Goal: Task Accomplishment & Management: Use online tool/utility

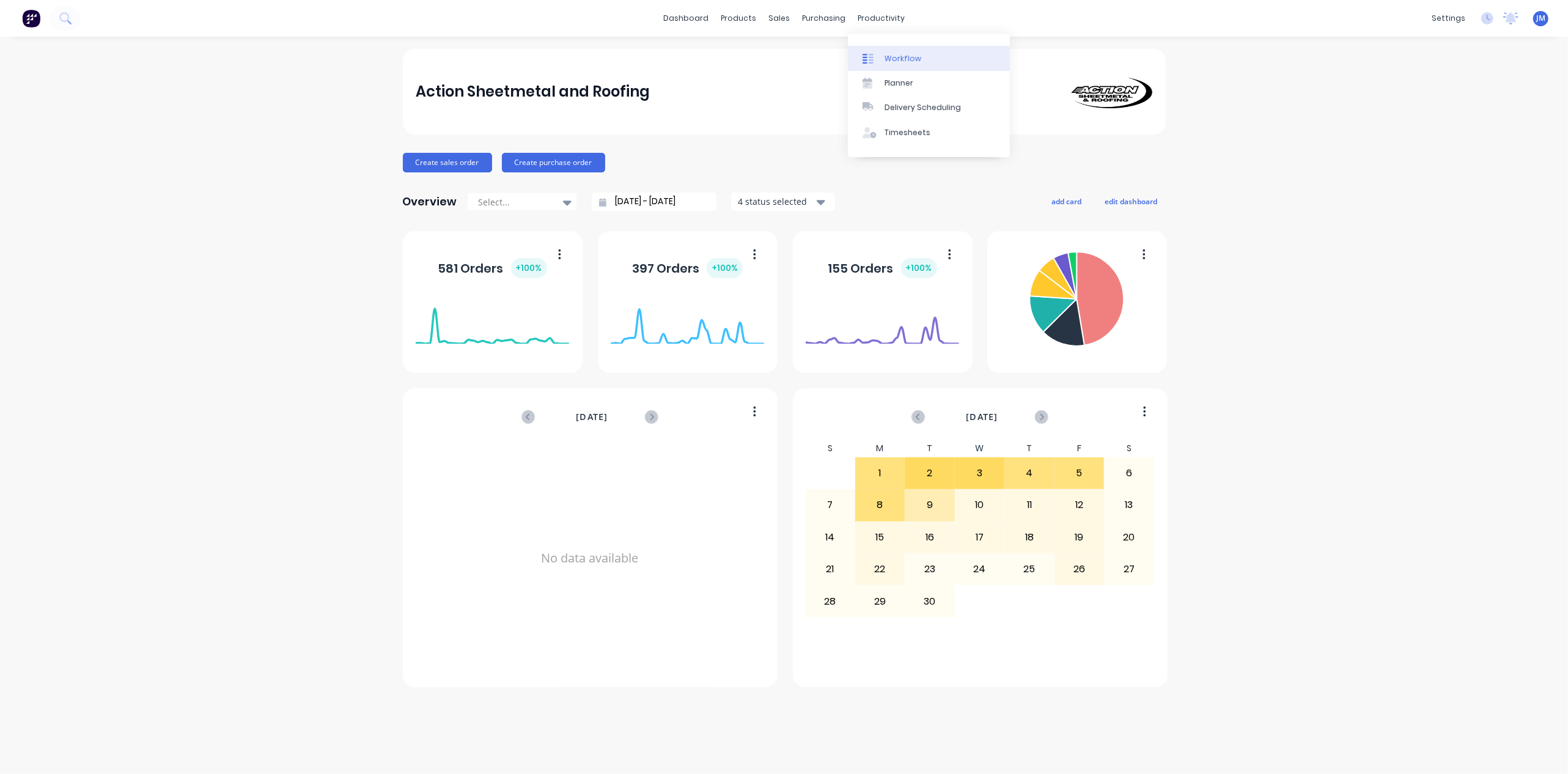
drag, startPoint x: 891, startPoint y: 57, endPoint x: 896, endPoint y: 59, distance: 5.4
click at [891, 55] on div "Workflow" at bounding box center [903, 58] width 36 height 11
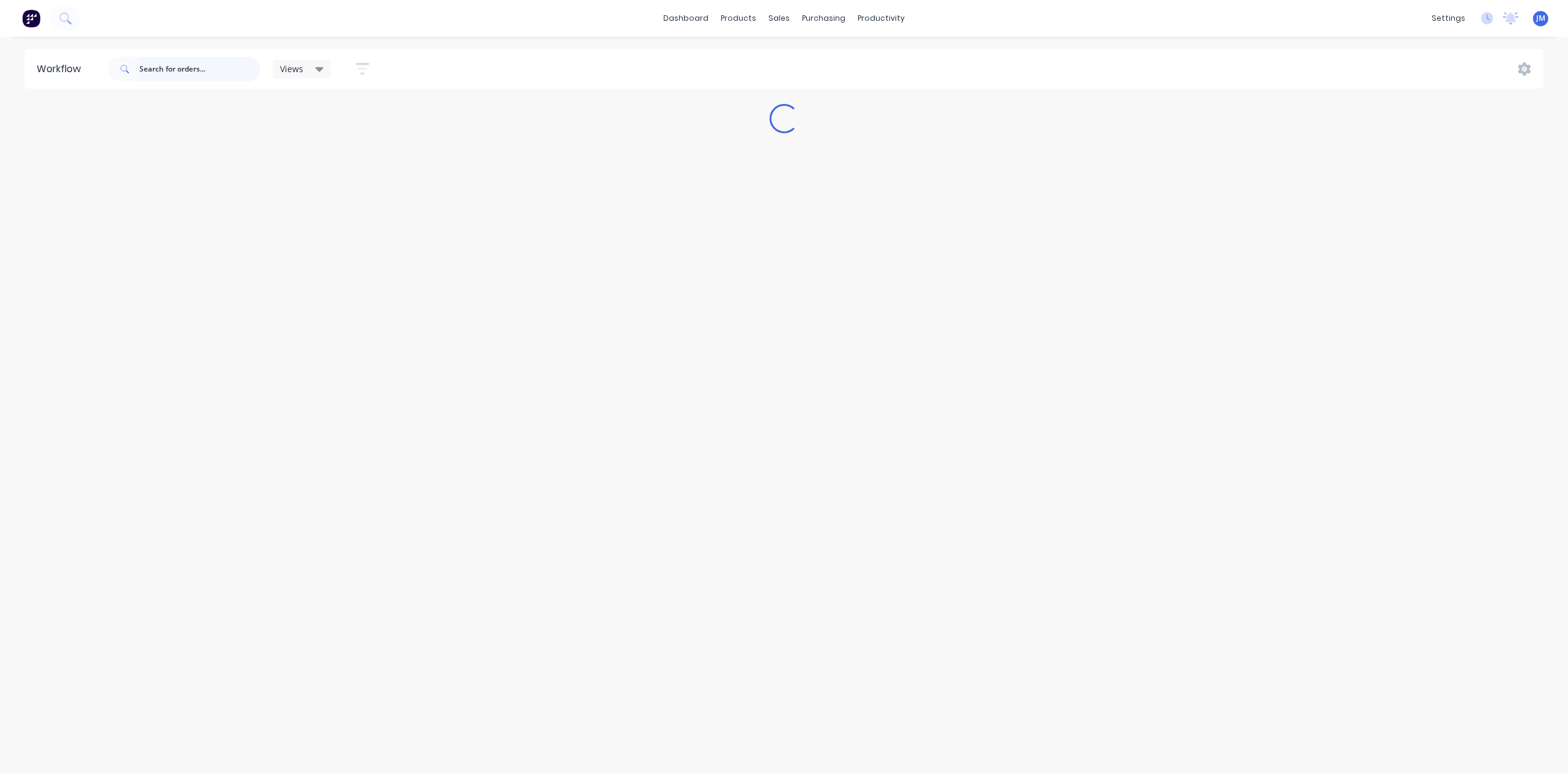
click at [172, 74] on input "text" at bounding box center [200, 69] width 121 height 24
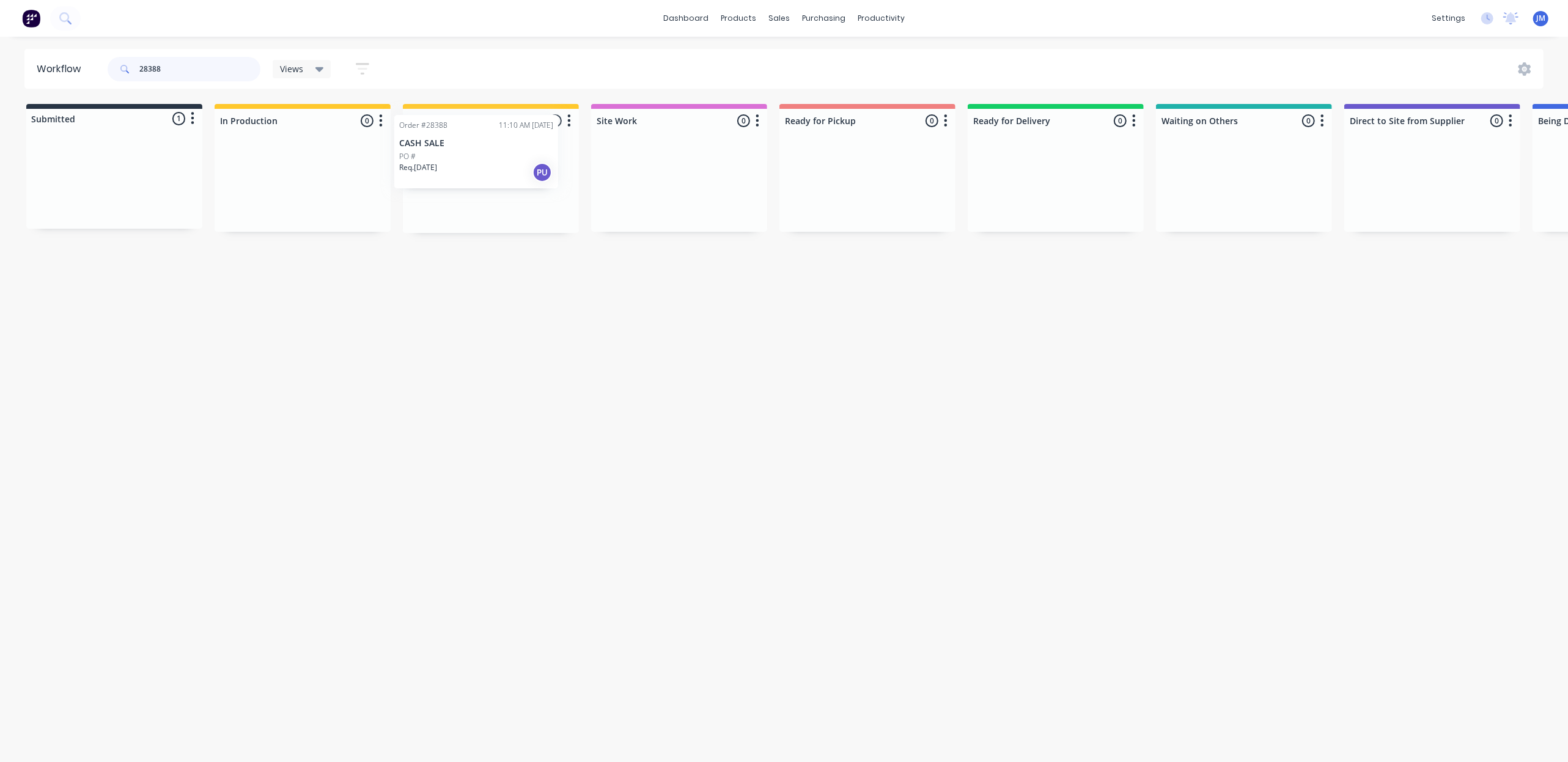
drag, startPoint x: 181, startPoint y: 192, endPoint x: 469, endPoint y: 160, distance: 289.8
click at [469, 160] on div "Submitted 1 Status colour #273444 hex #273444 Save Cancel Summaries Total order…" at bounding box center [1099, 168] width 2216 height 129
drag, startPoint x: 444, startPoint y: 205, endPoint x: 440, endPoint y: 262, distance: 57.1
click at [444, 212] on div "Submitted 1 Status colour #273444 hex #273444 Save Cancel Summaries Total order…" at bounding box center [1099, 171] width 2216 height 135
click at [429, 384] on div "Workflow 28390 Views Save new view None (Default) edit Show/Hide statuses Show …" at bounding box center [784, 393] width 1568 height 688
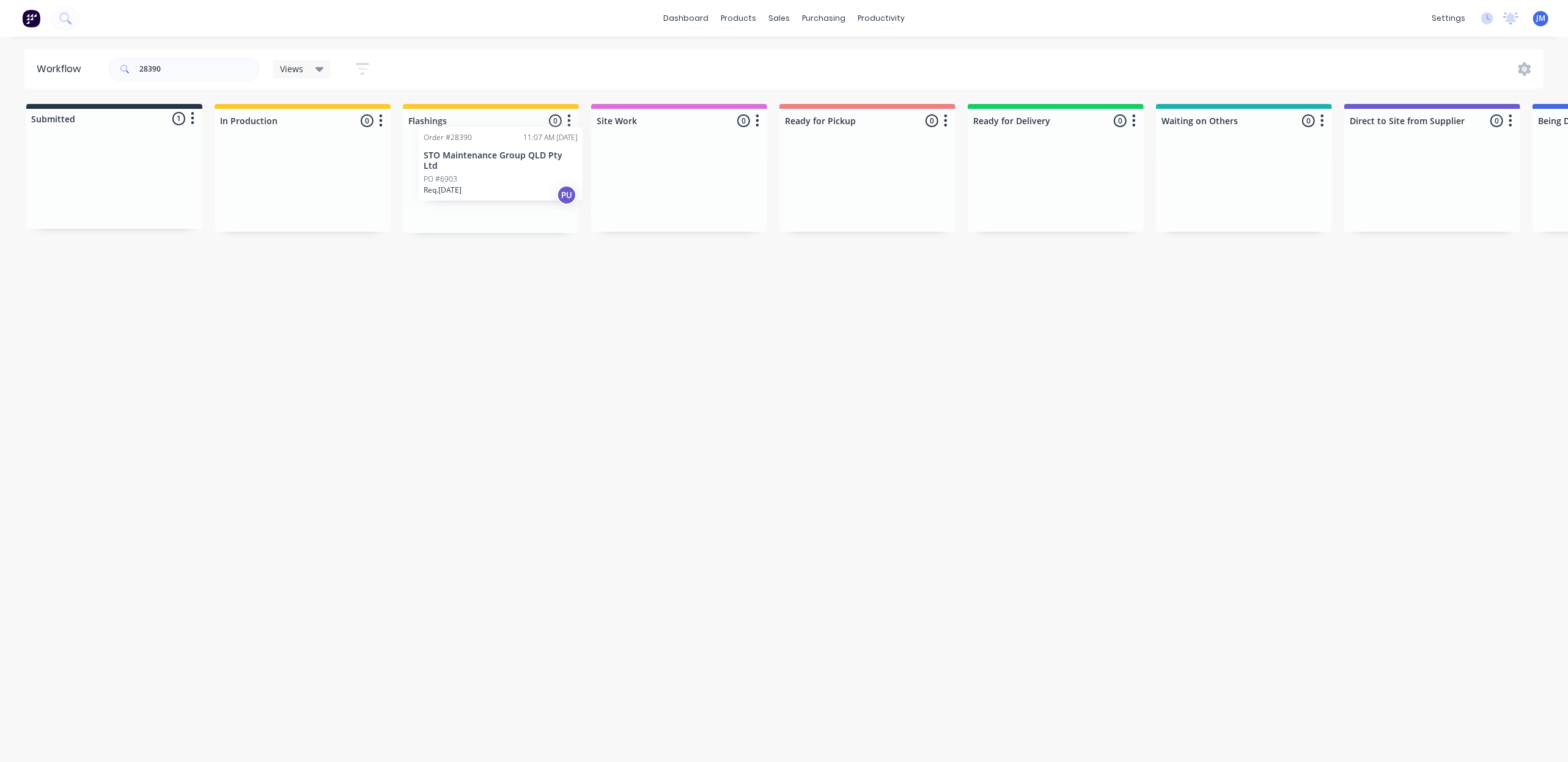
drag, startPoint x: 114, startPoint y: 184, endPoint x: 505, endPoint y: 165, distance: 391.5
click at [505, 165] on div "Submitted 1 Status colour #273444 hex #273444 Save Cancel Summaries Total order…" at bounding box center [1099, 168] width 2216 height 129
click at [194, 64] on input "28390" at bounding box center [200, 69] width 121 height 24
drag, startPoint x: 102, startPoint y: 160, endPoint x: 312, endPoint y: 120, distance: 213.8
click at [312, 121] on div "Submitted 1 Status colour #273444 hex #273444 Save Cancel Summaries Total order…" at bounding box center [1099, 168] width 2216 height 129
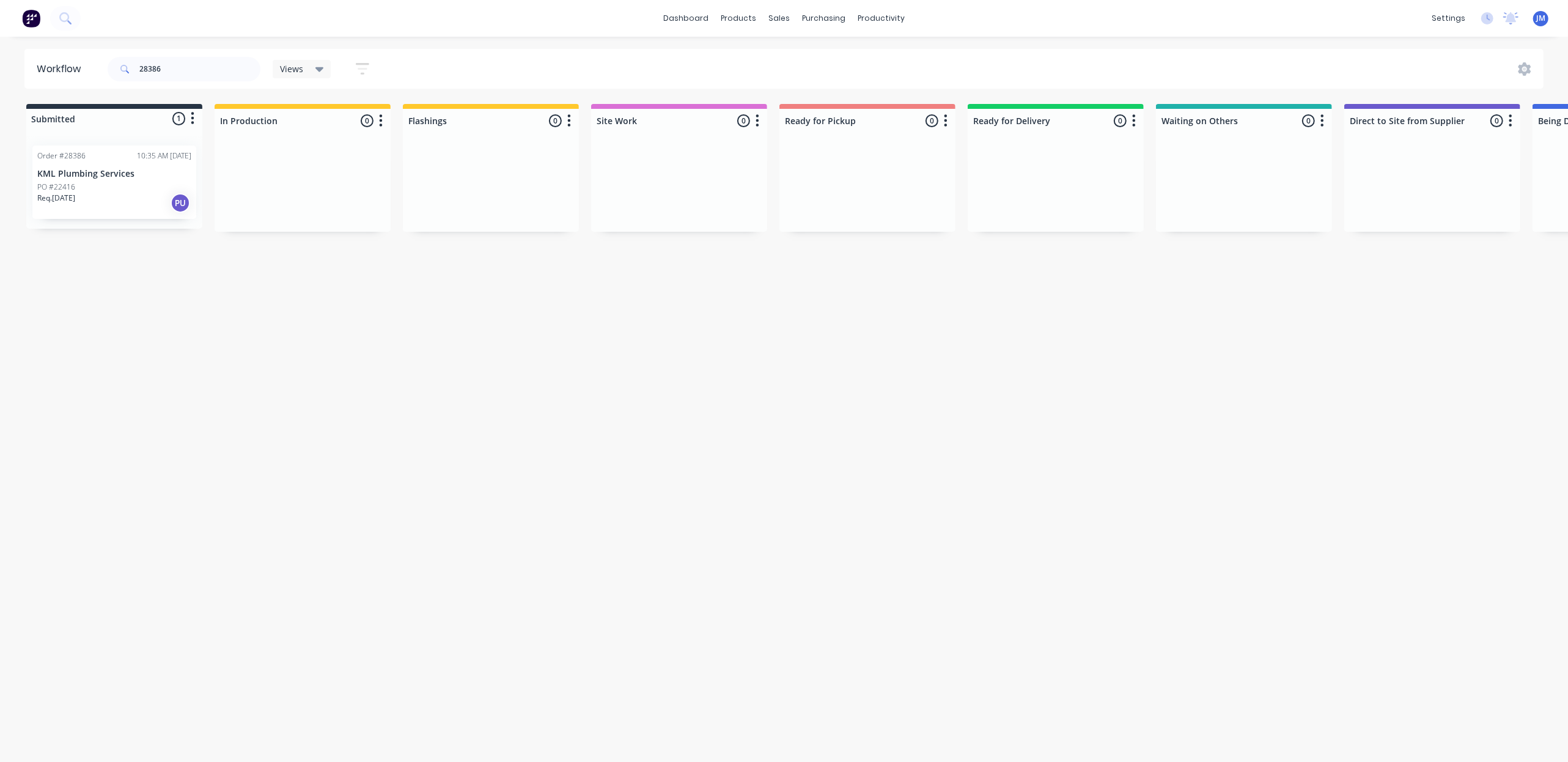
drag, startPoint x: 132, startPoint y: 200, endPoint x: 153, endPoint y: 184, distance: 26.4
click at [153, 184] on div "Order #28386 10:35 AM [DATE] KML Plumbing Services PO #22416 Req. [DATE] PU" at bounding box center [114, 182] width 176 height 93
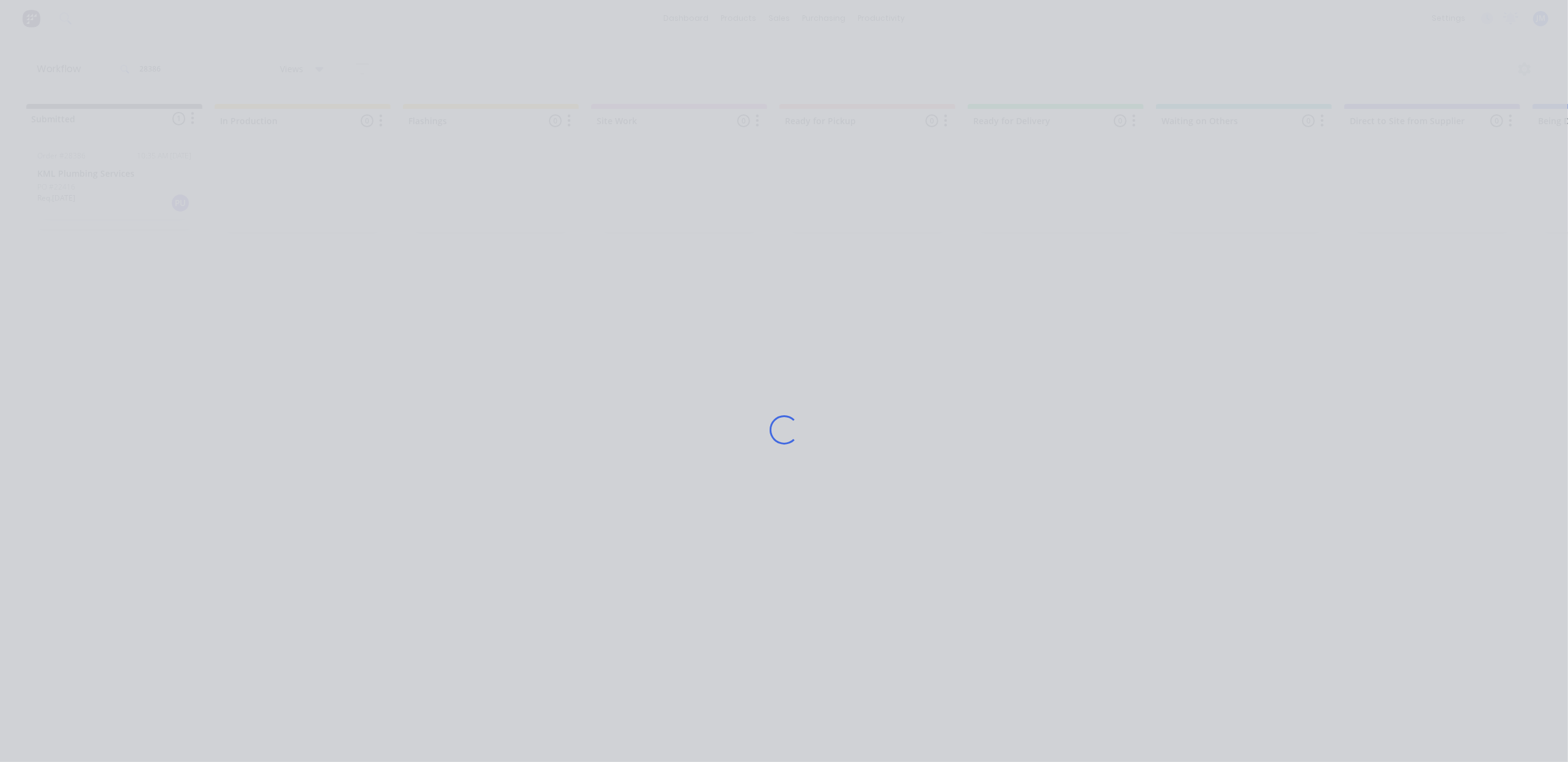
click at [214, 346] on div "Loading..." at bounding box center [784, 381] width 1568 height 762
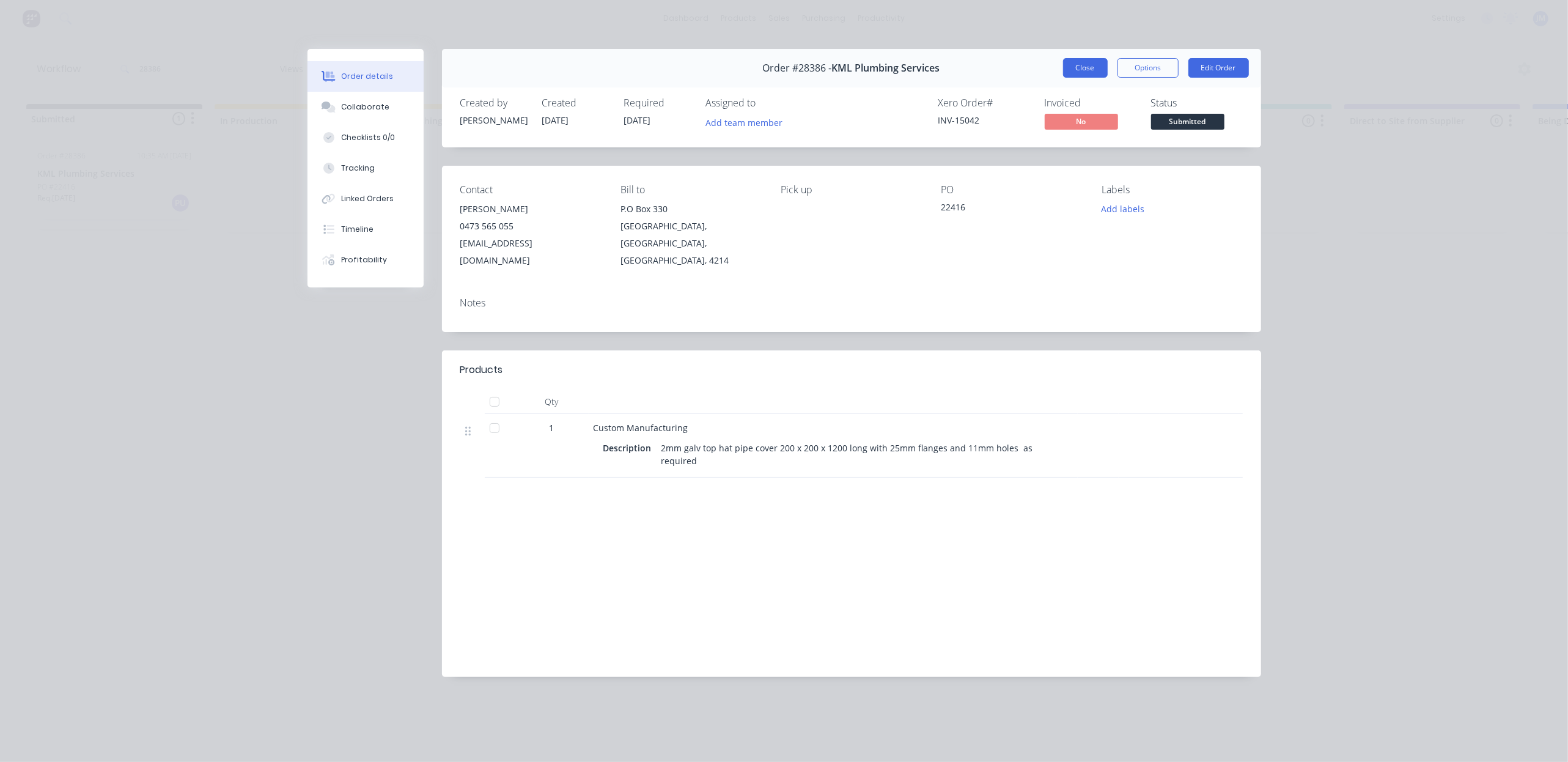
click at [1086, 61] on button "Close" at bounding box center [1085, 67] width 44 height 19
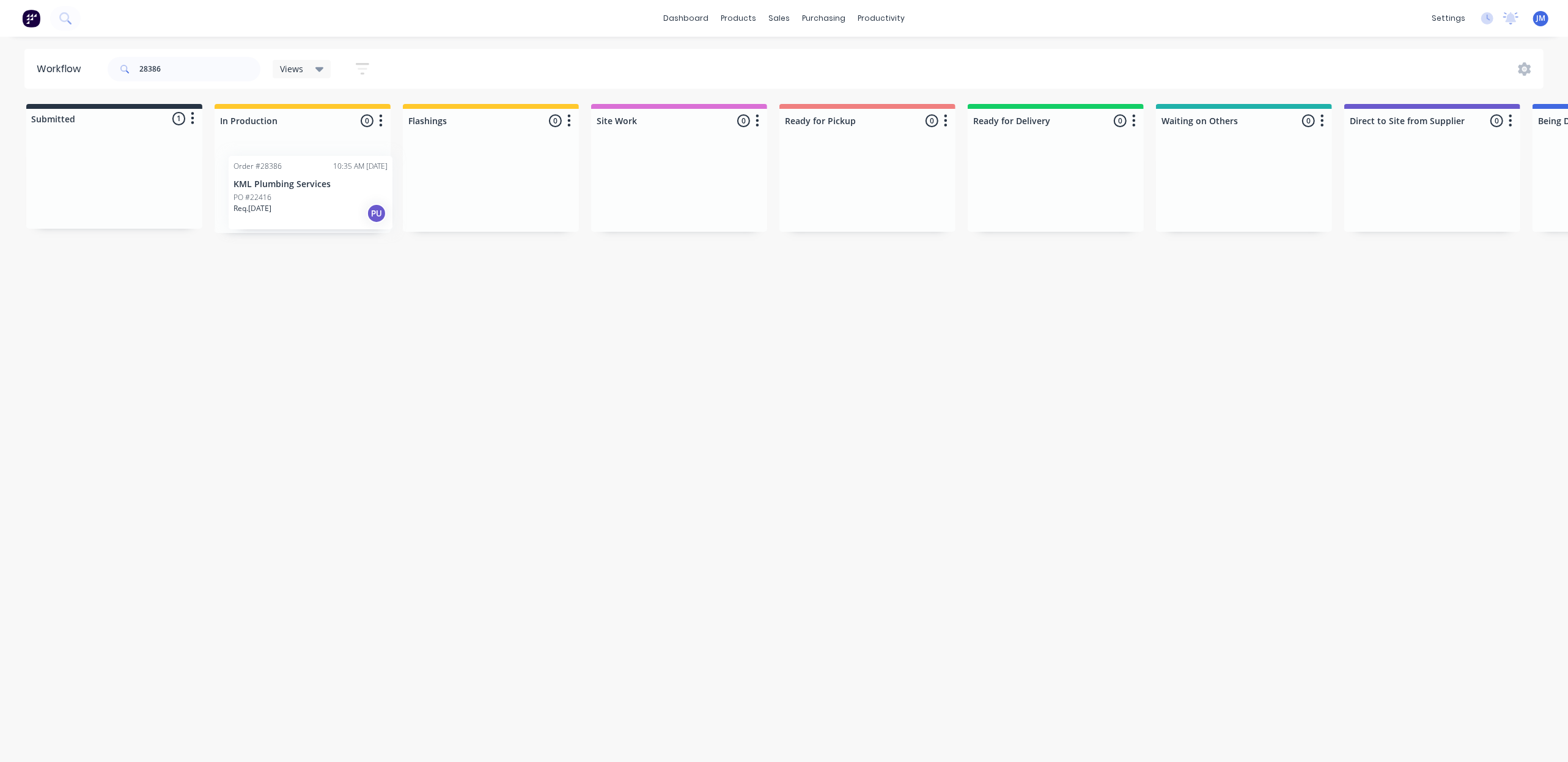
drag, startPoint x: 160, startPoint y: 206, endPoint x: 331, endPoint y: 192, distance: 171.6
click at [331, 195] on div "Submitted 1 Status colour #273444 hex #273444 Save Cancel Summaries Total order…" at bounding box center [1099, 168] width 2216 height 129
click at [177, 62] on input "28386" at bounding box center [200, 69] width 121 height 24
drag, startPoint x: 154, startPoint y: 214, endPoint x: 333, endPoint y: 175, distance: 183.2
click at [333, 175] on div "Submitted 1 Status colour #273444 hex #273444 Save Cancel Summaries Total order…" at bounding box center [1099, 168] width 2216 height 129
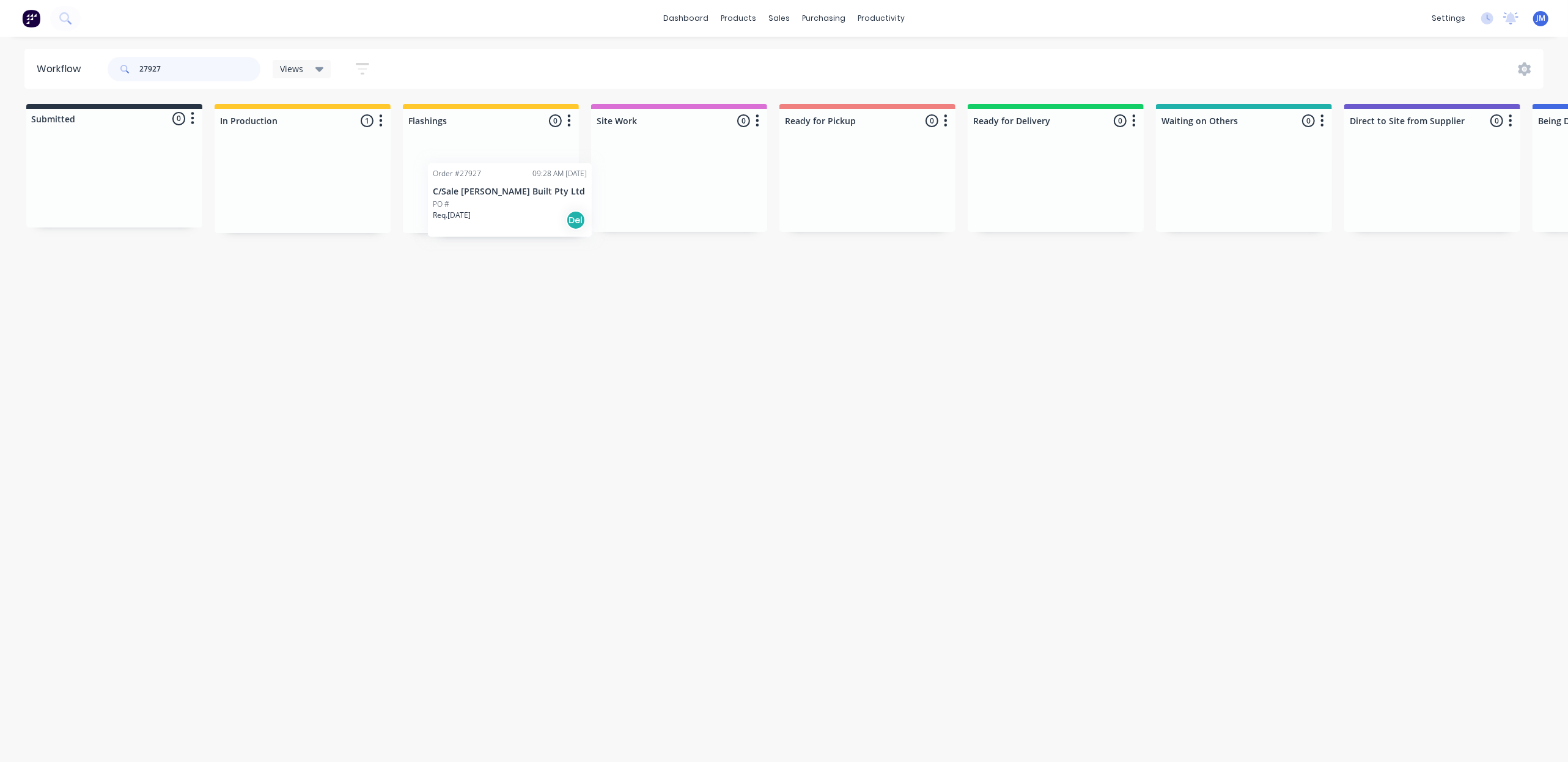
drag, startPoint x: 317, startPoint y: 198, endPoint x: 529, endPoint y: 208, distance: 212.2
click at [529, 210] on div "Submitted 0 Status colour #273444 hex #273444 Save Cancel Summaries Total order…" at bounding box center [1099, 168] width 2216 height 129
type input "2"
click at [881, 207] on div "Req. [DATE] PU" at bounding box center [867, 218] width 154 height 21
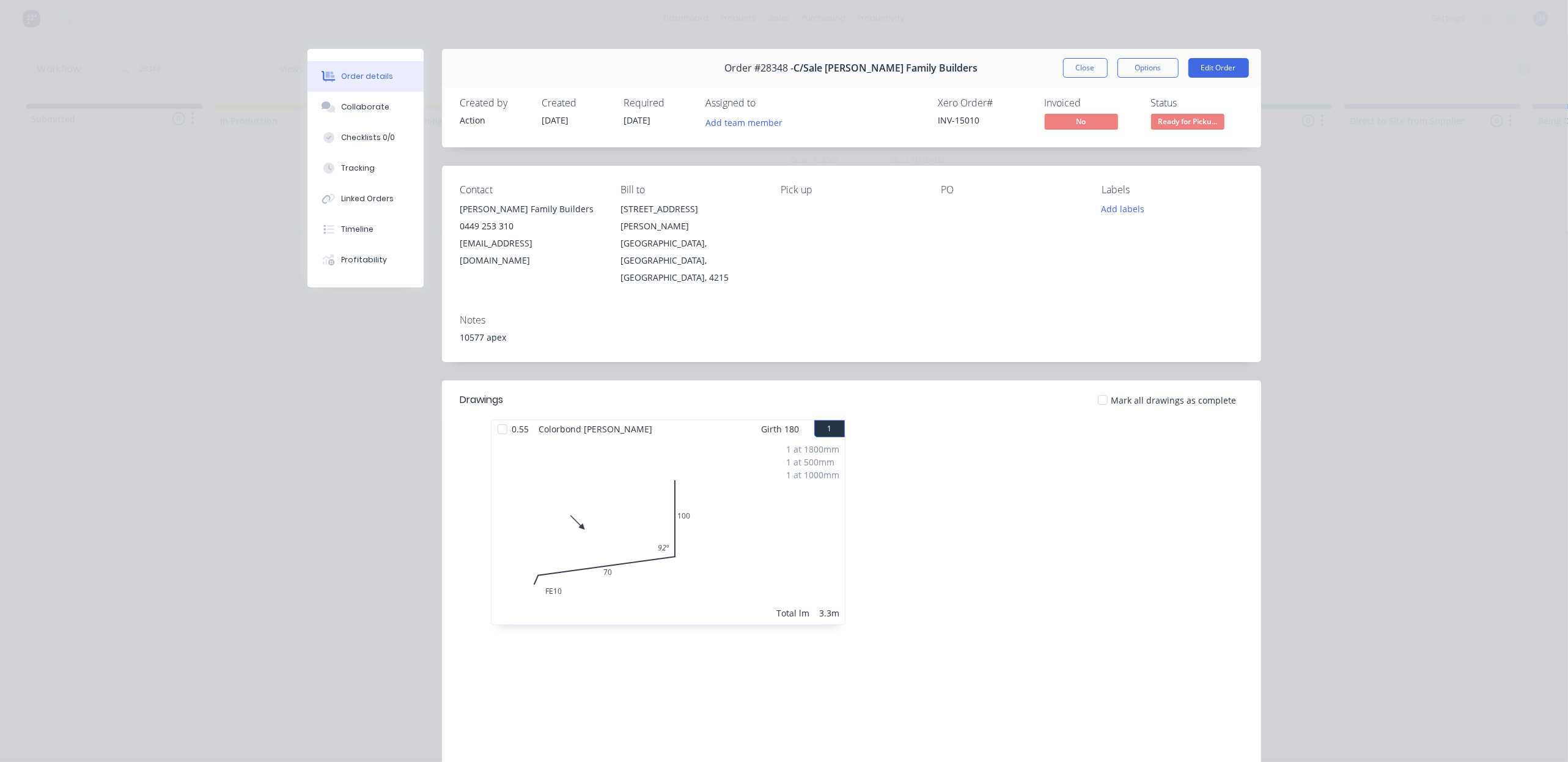
drag, startPoint x: 1133, startPoint y: 74, endPoint x: 1145, endPoint y: 79, distance: 13.0
click at [1133, 74] on button "Options" at bounding box center [1147, 67] width 61 height 19
click at [1077, 72] on button "Close" at bounding box center [1085, 67] width 44 height 19
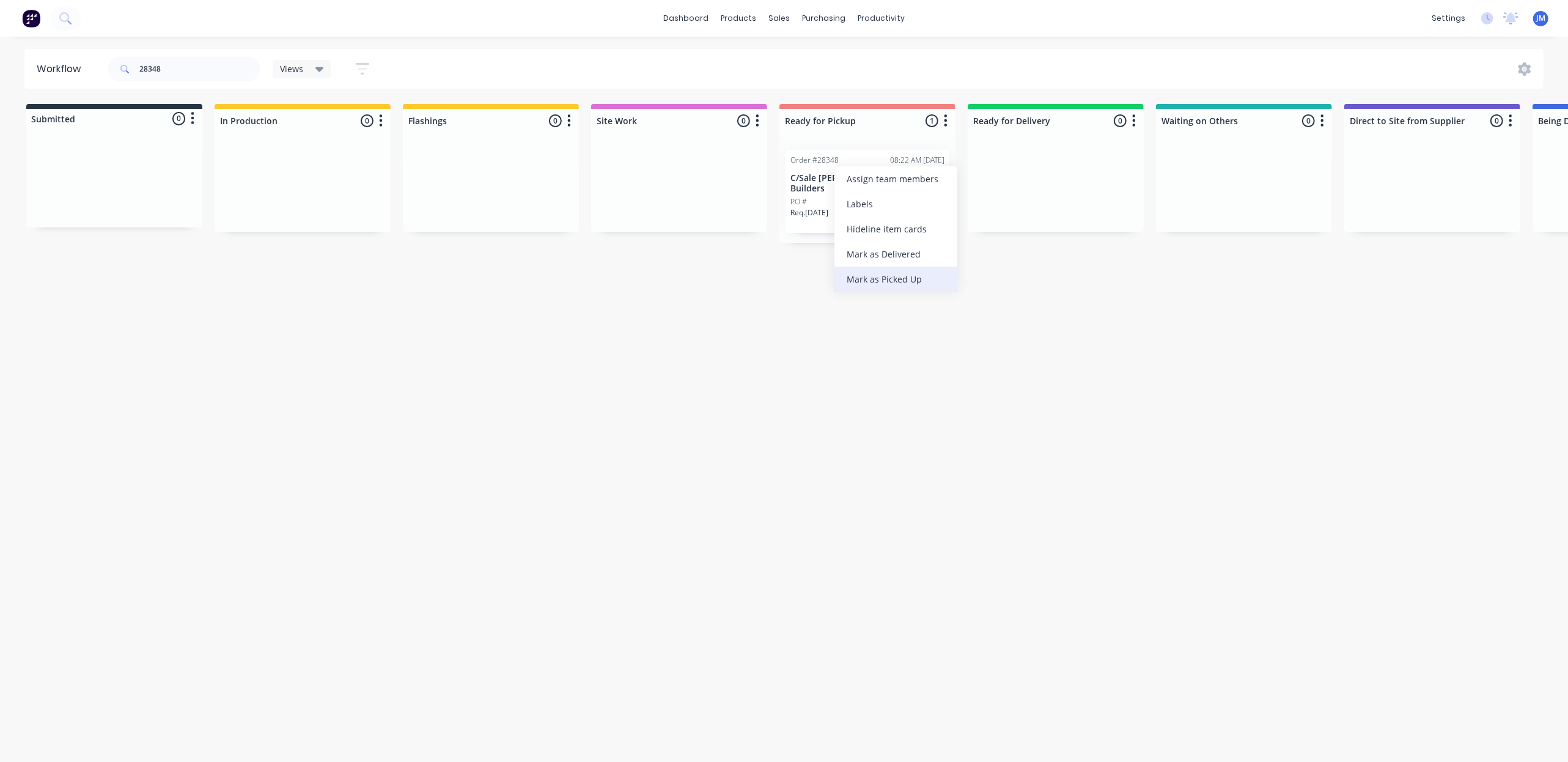
click at [913, 275] on div "Mark as Picked Up" at bounding box center [896, 279] width 123 height 25
click at [214, 72] on input "28348" at bounding box center [200, 69] width 121 height 24
type input "2"
type input "gold coast plumbing"
click at [769, 19] on div "sales" at bounding box center [779, 19] width 34 height 19
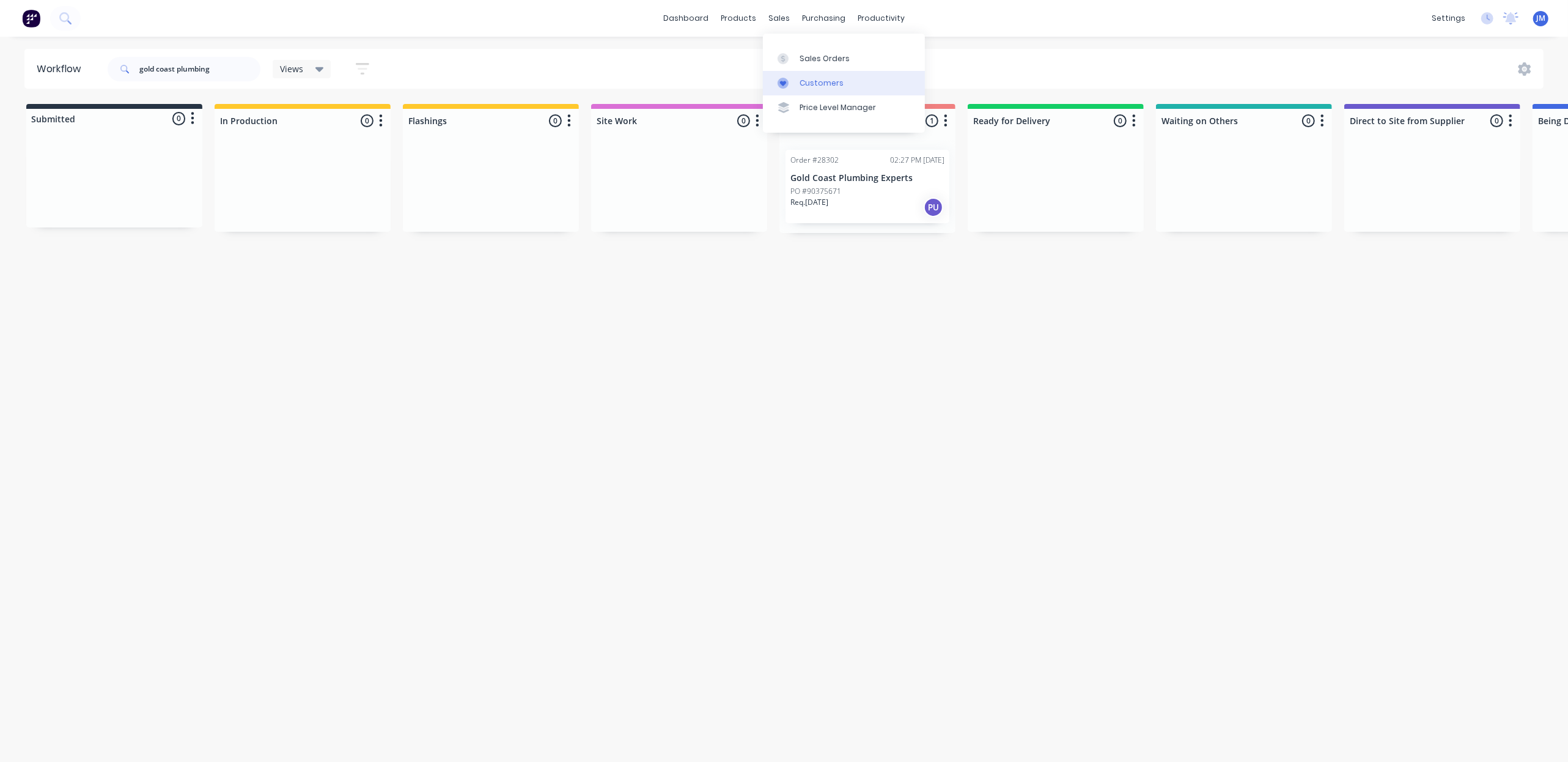
drag, startPoint x: 840, startPoint y: 55, endPoint x: 785, endPoint y: 72, distance: 57.6
click at [840, 57] on div "Sales Orders" at bounding box center [825, 58] width 50 height 11
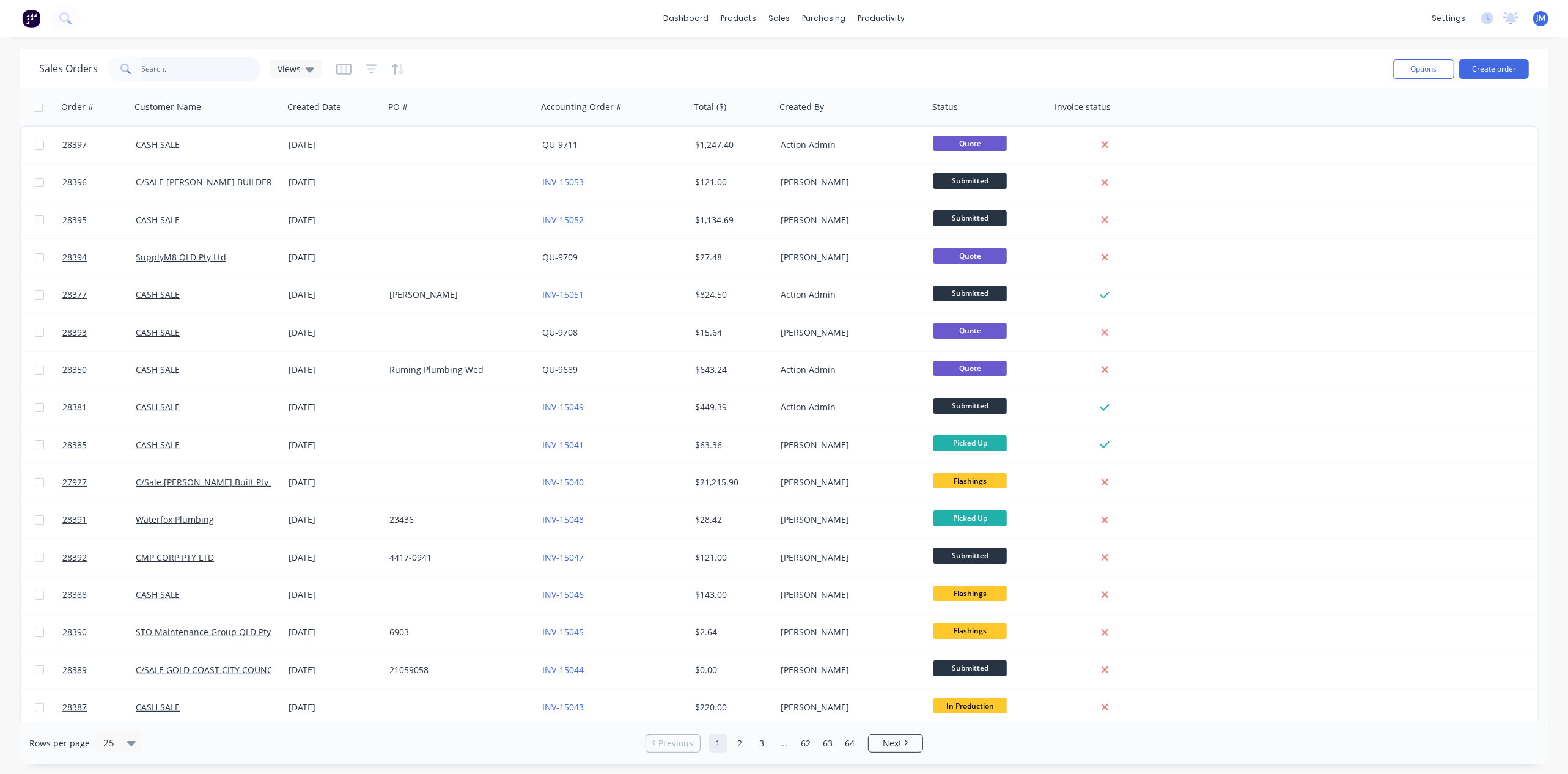
click at [238, 72] on input "text" at bounding box center [201, 69] width 119 height 24
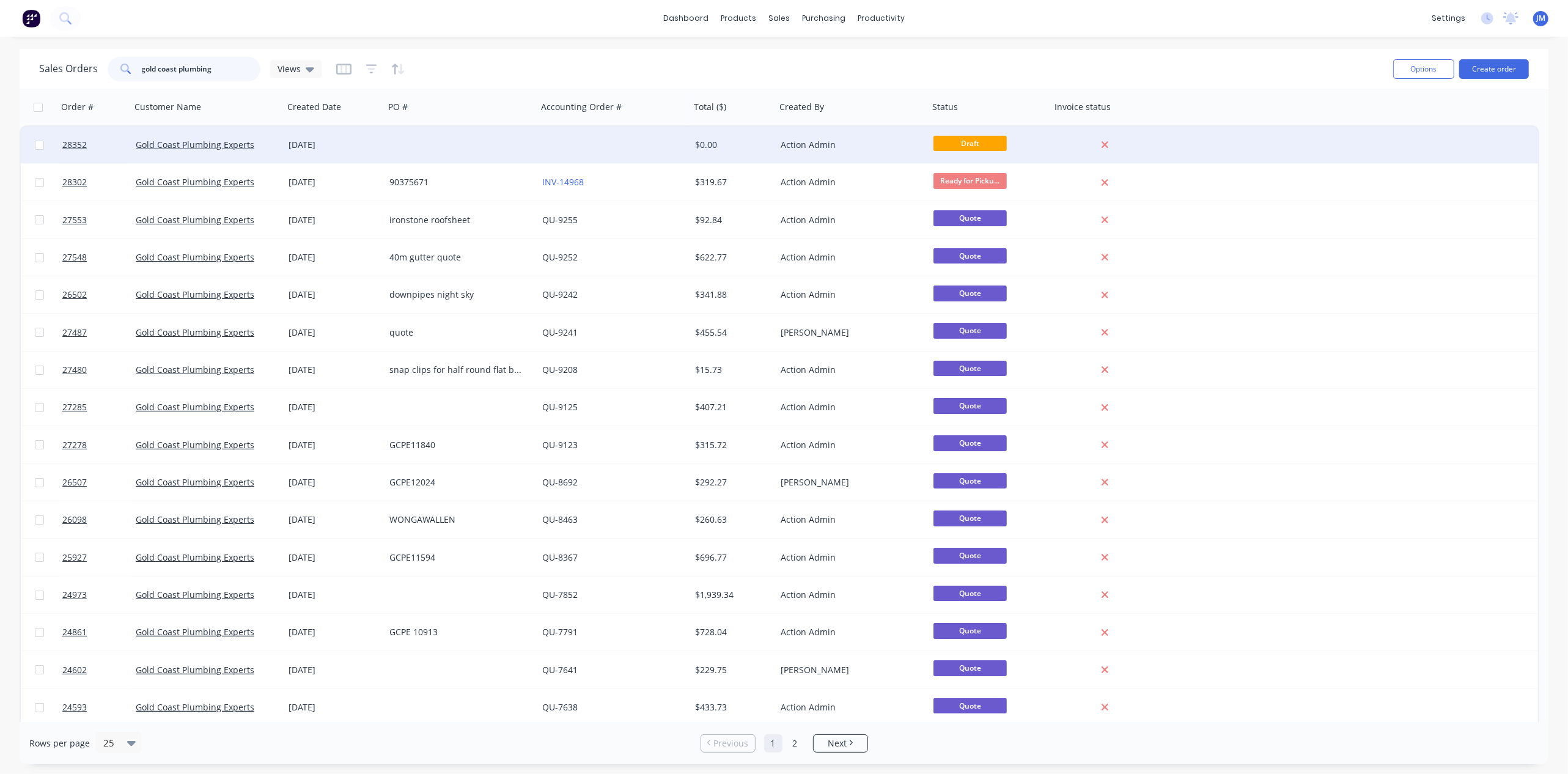
type input "gold coast plumbing"
click at [751, 154] on div "$0.00" at bounding box center [733, 144] width 86 height 36
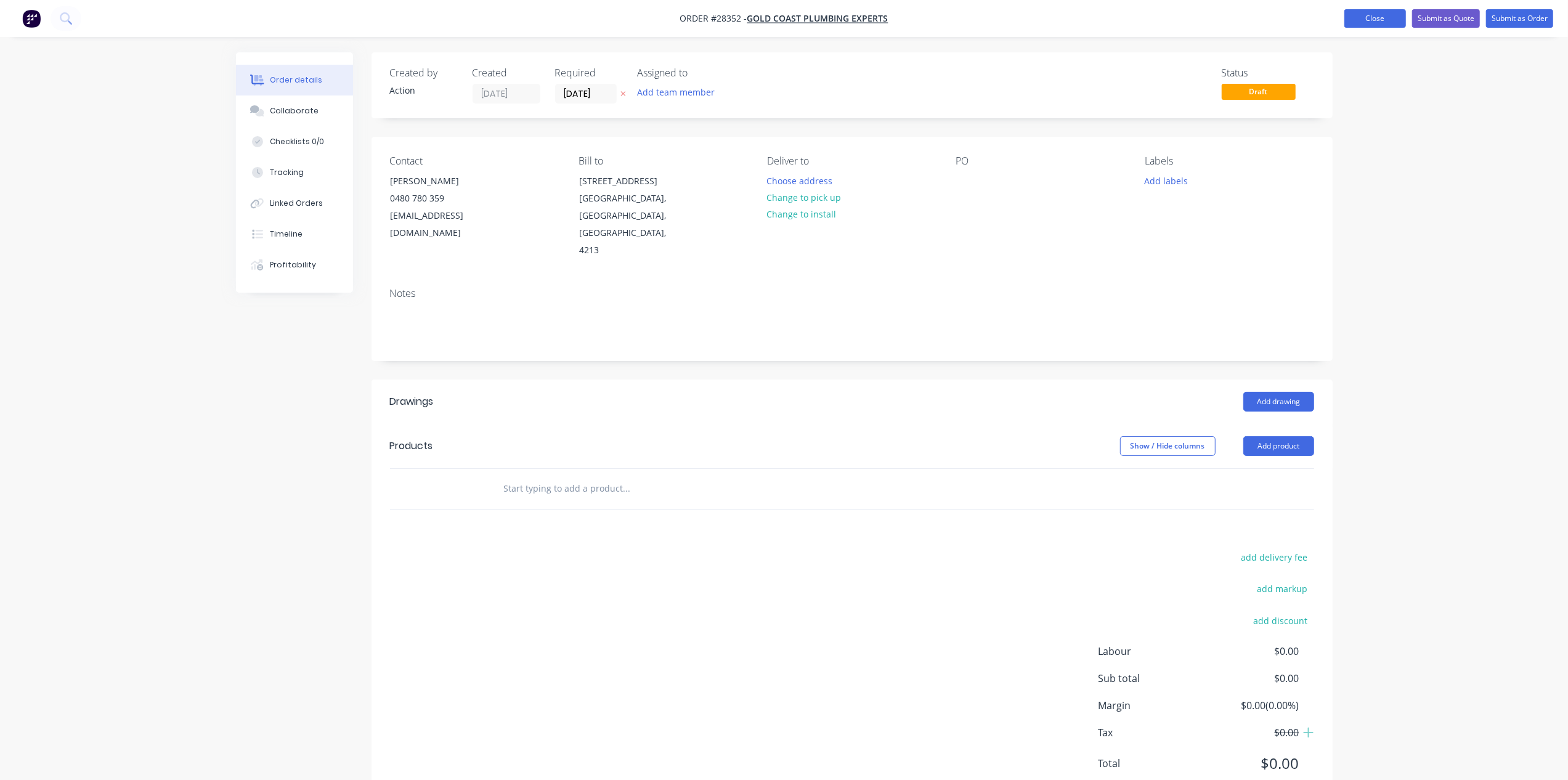
click at [1378, 23] on button "Close" at bounding box center [1375, 19] width 61 height 19
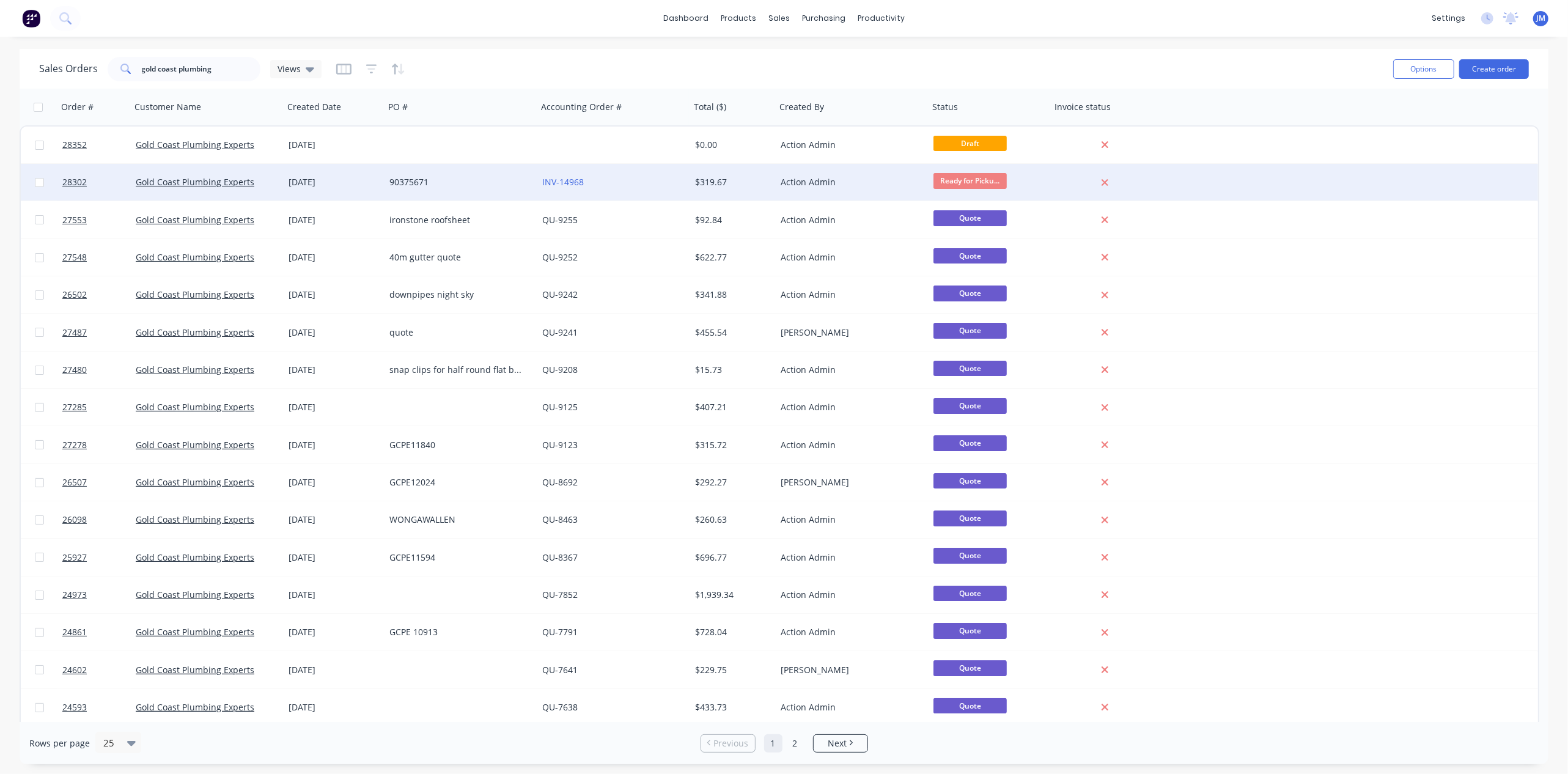
click at [581, 191] on div "INV-14968" at bounding box center [614, 182] width 153 height 36
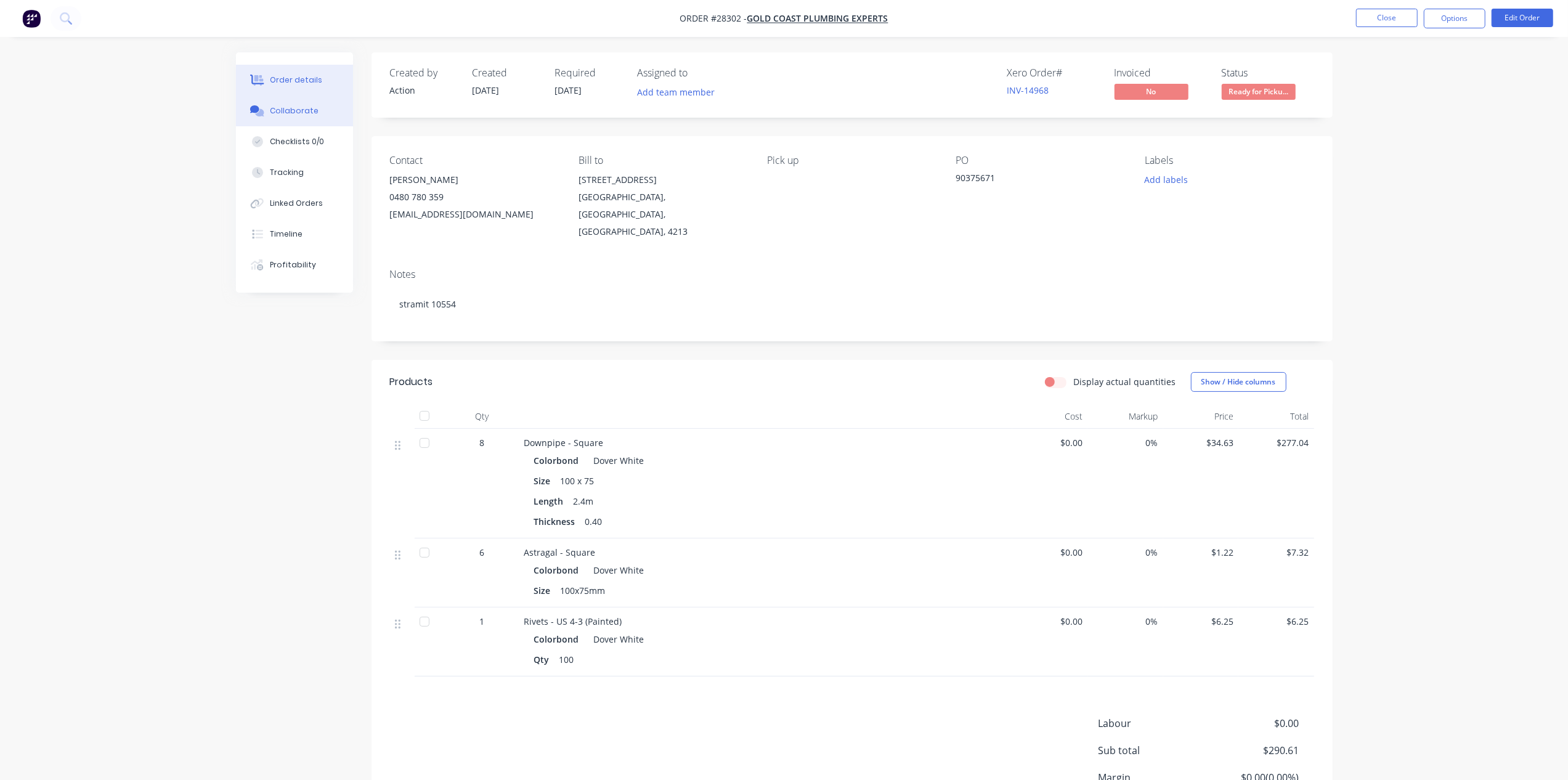
click at [289, 111] on div "Collaborate" at bounding box center [294, 110] width 49 height 11
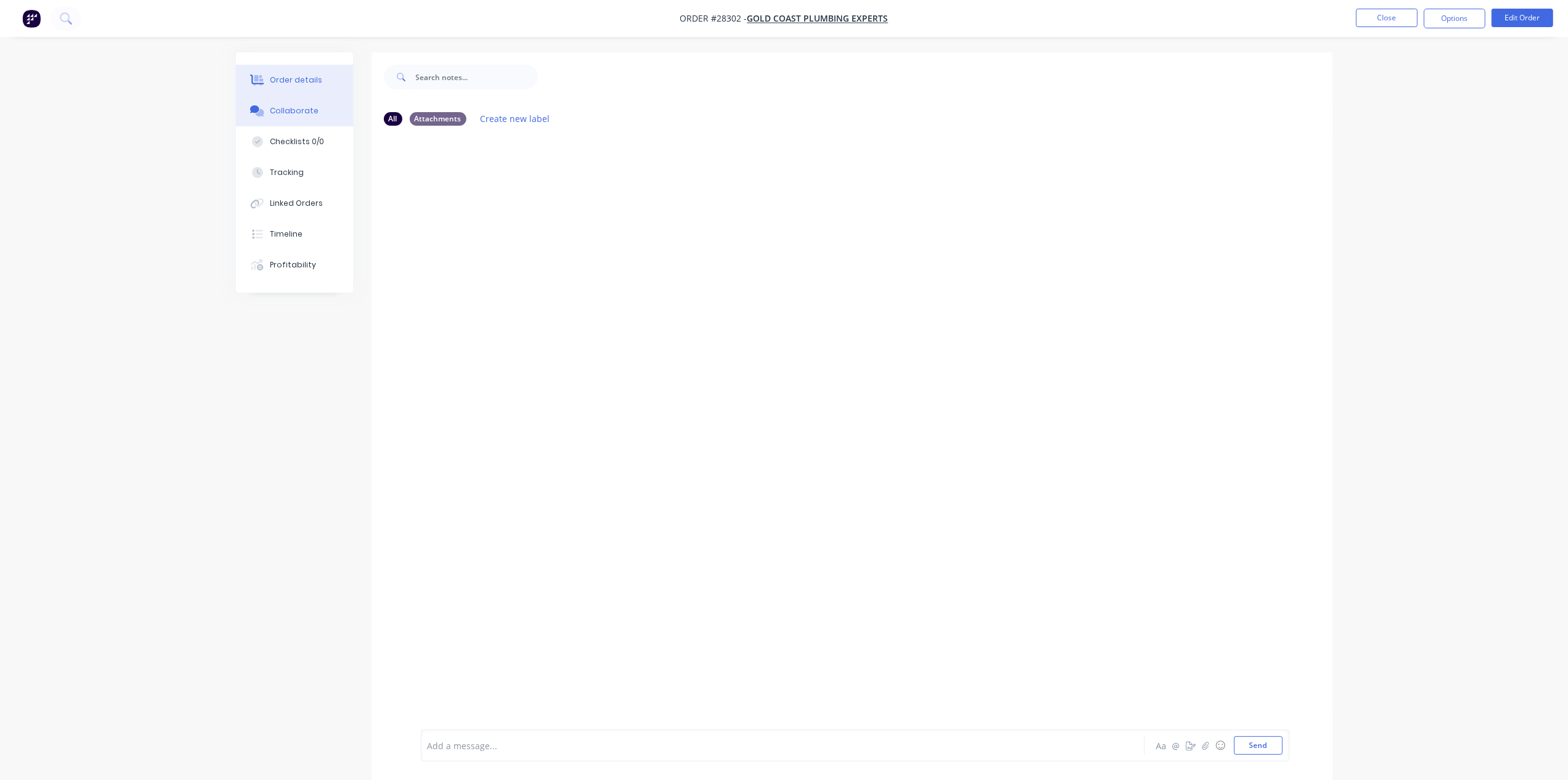
click at [296, 85] on button "Order details" at bounding box center [294, 80] width 117 height 31
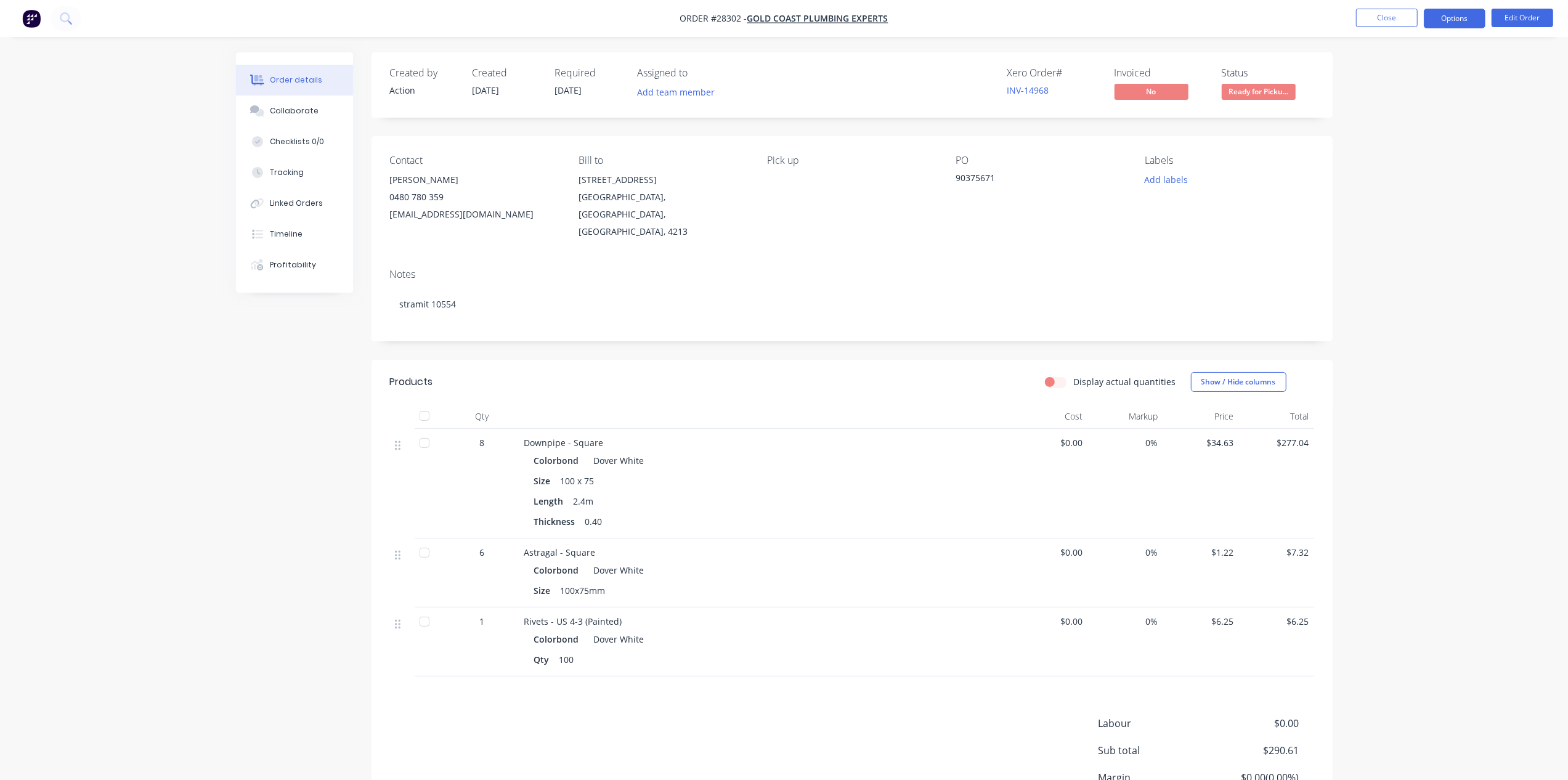
click at [1438, 15] on button "Options" at bounding box center [1454, 18] width 61 height 19
click at [1373, 19] on button "Close" at bounding box center [1386, 18] width 61 height 19
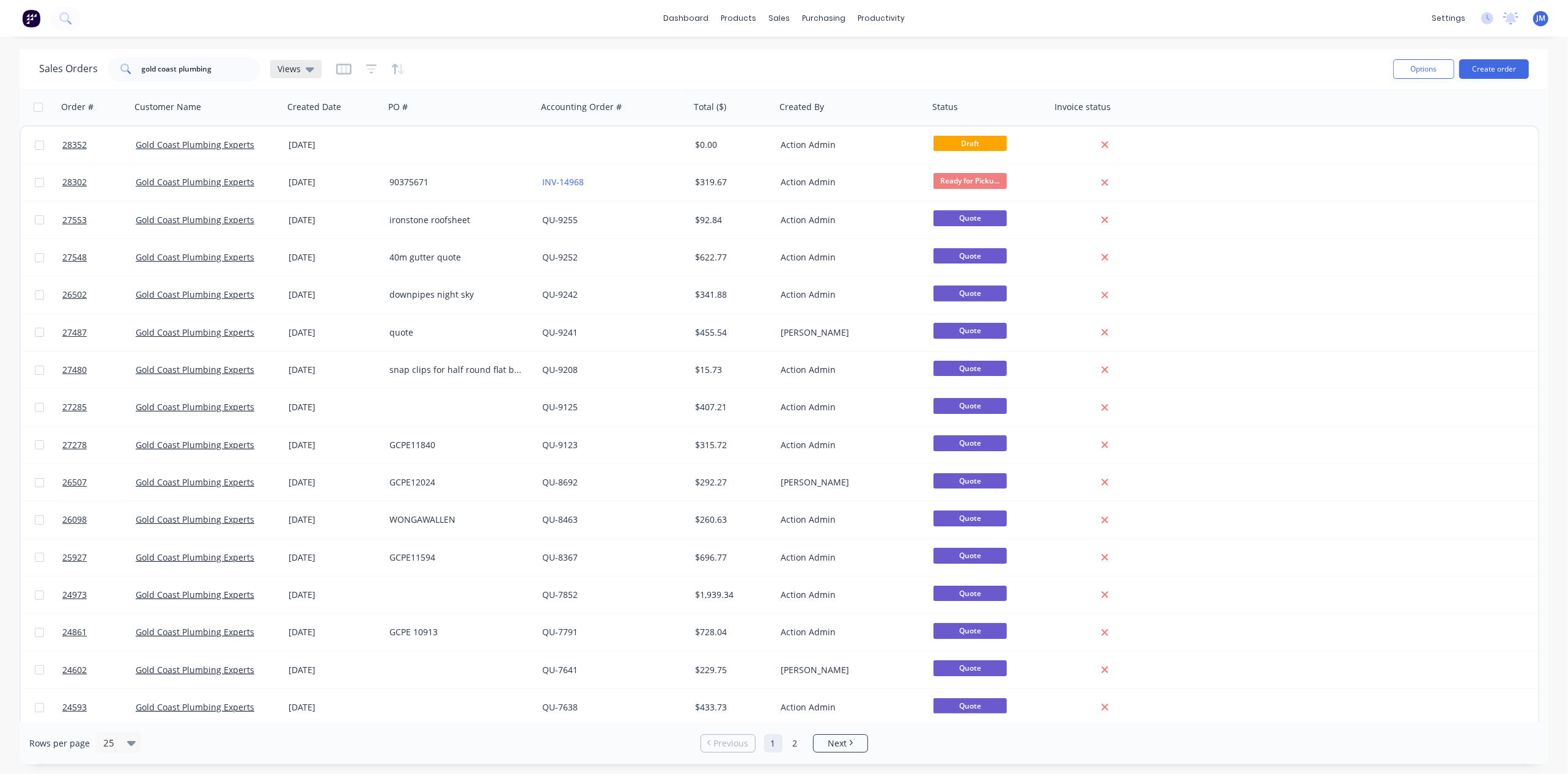
drag, startPoint x: 295, startPoint y: 64, endPoint x: 343, endPoint y: 87, distance: 53.2
click at [297, 64] on span "Views" at bounding box center [289, 69] width 23 height 13
click at [318, 195] on button "Archived" at bounding box center [343, 197] width 139 height 14
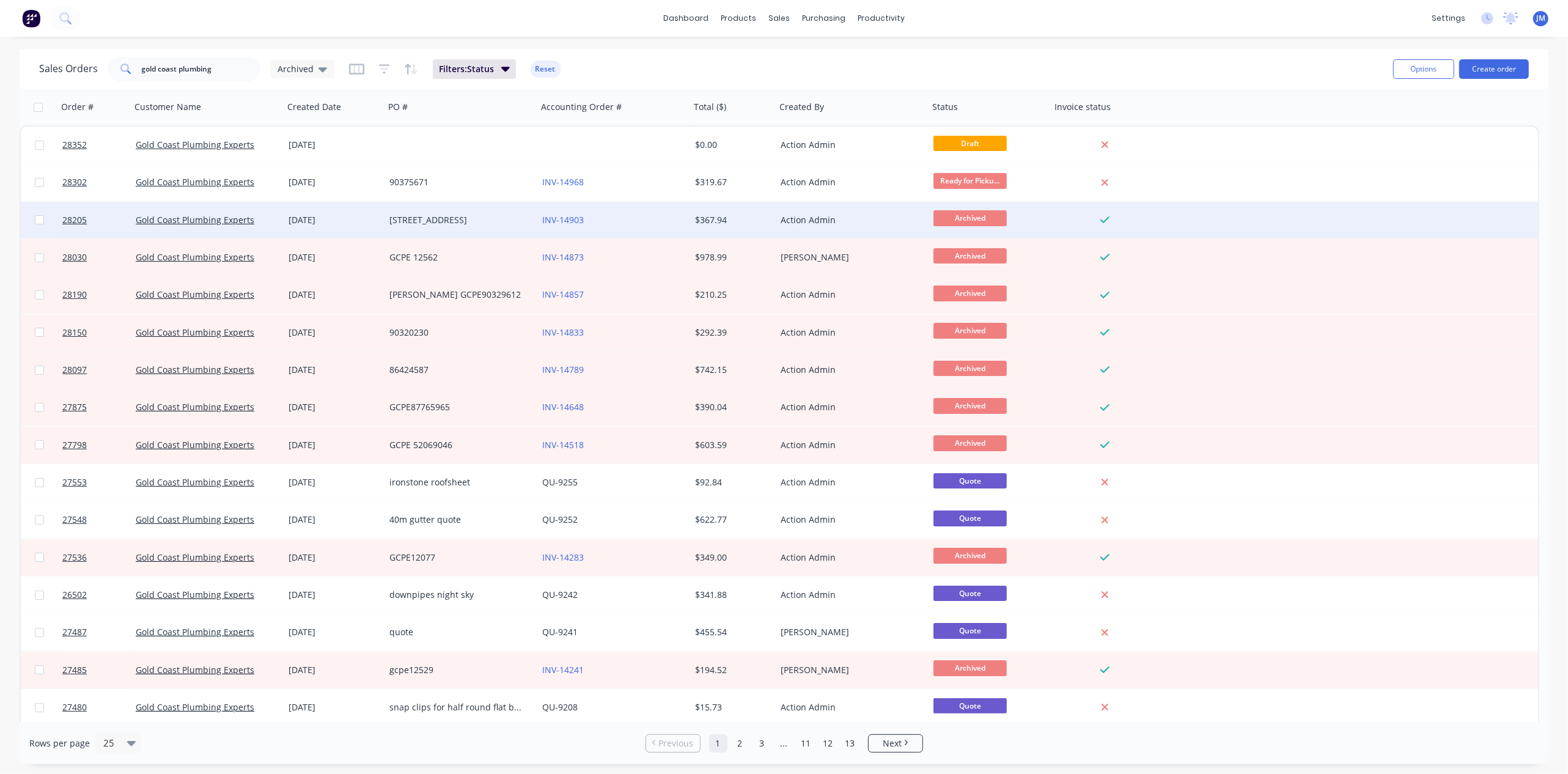
click at [476, 219] on div "[STREET_ADDRESS]" at bounding box center [457, 220] width 136 height 12
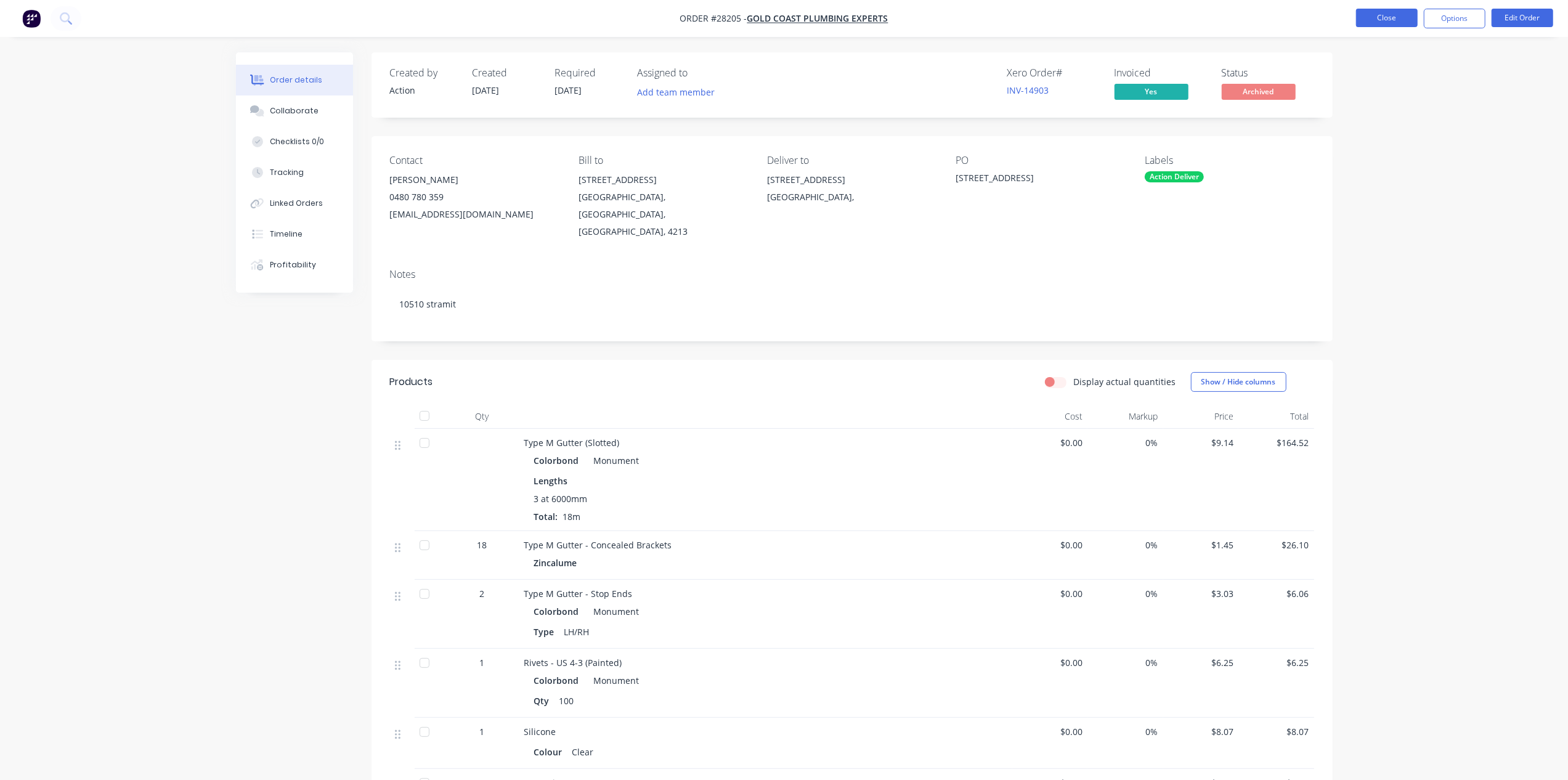
click at [1383, 18] on button "Close" at bounding box center [1386, 18] width 61 height 19
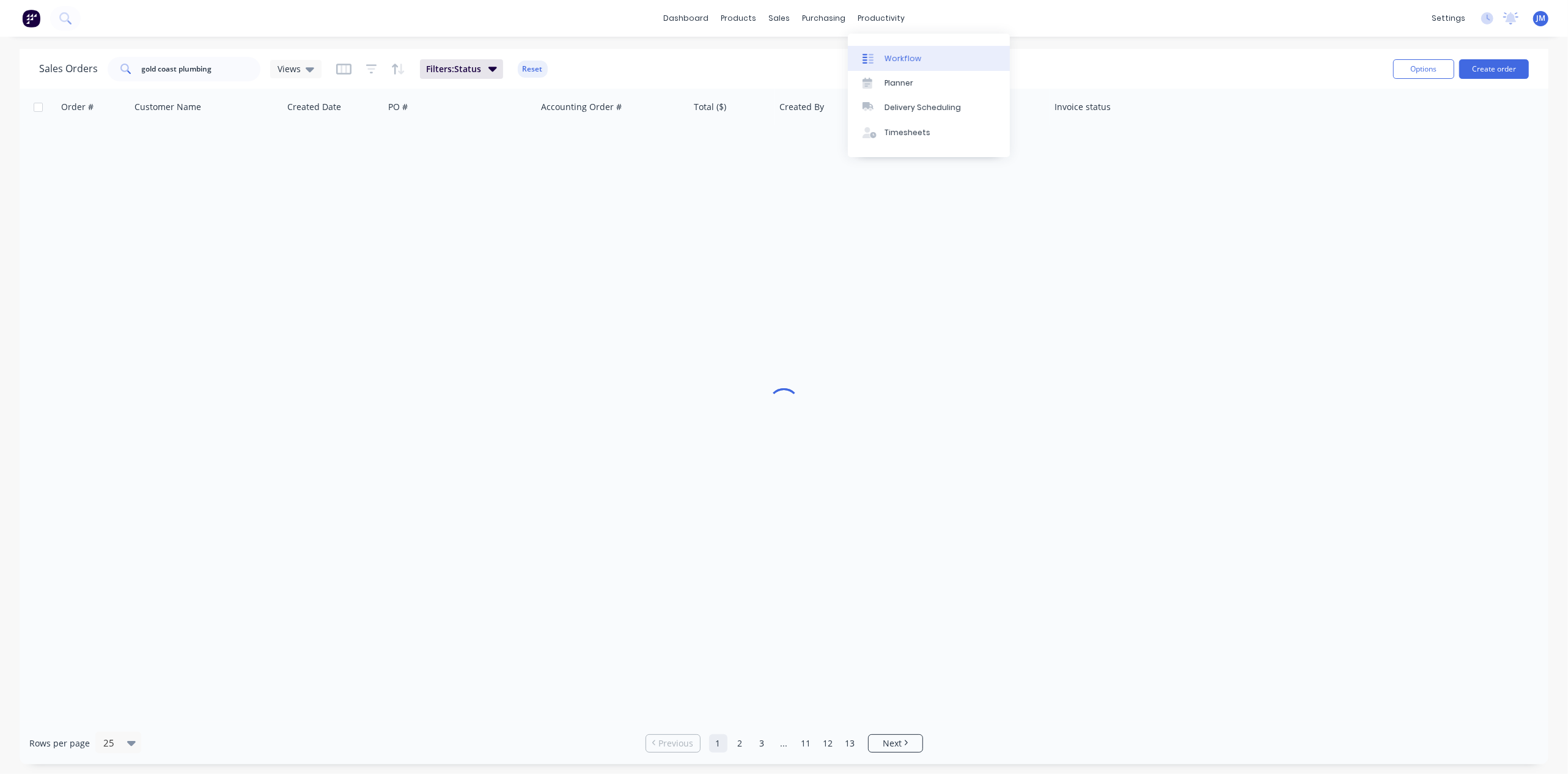
click at [886, 59] on div "Workflow" at bounding box center [903, 58] width 36 height 11
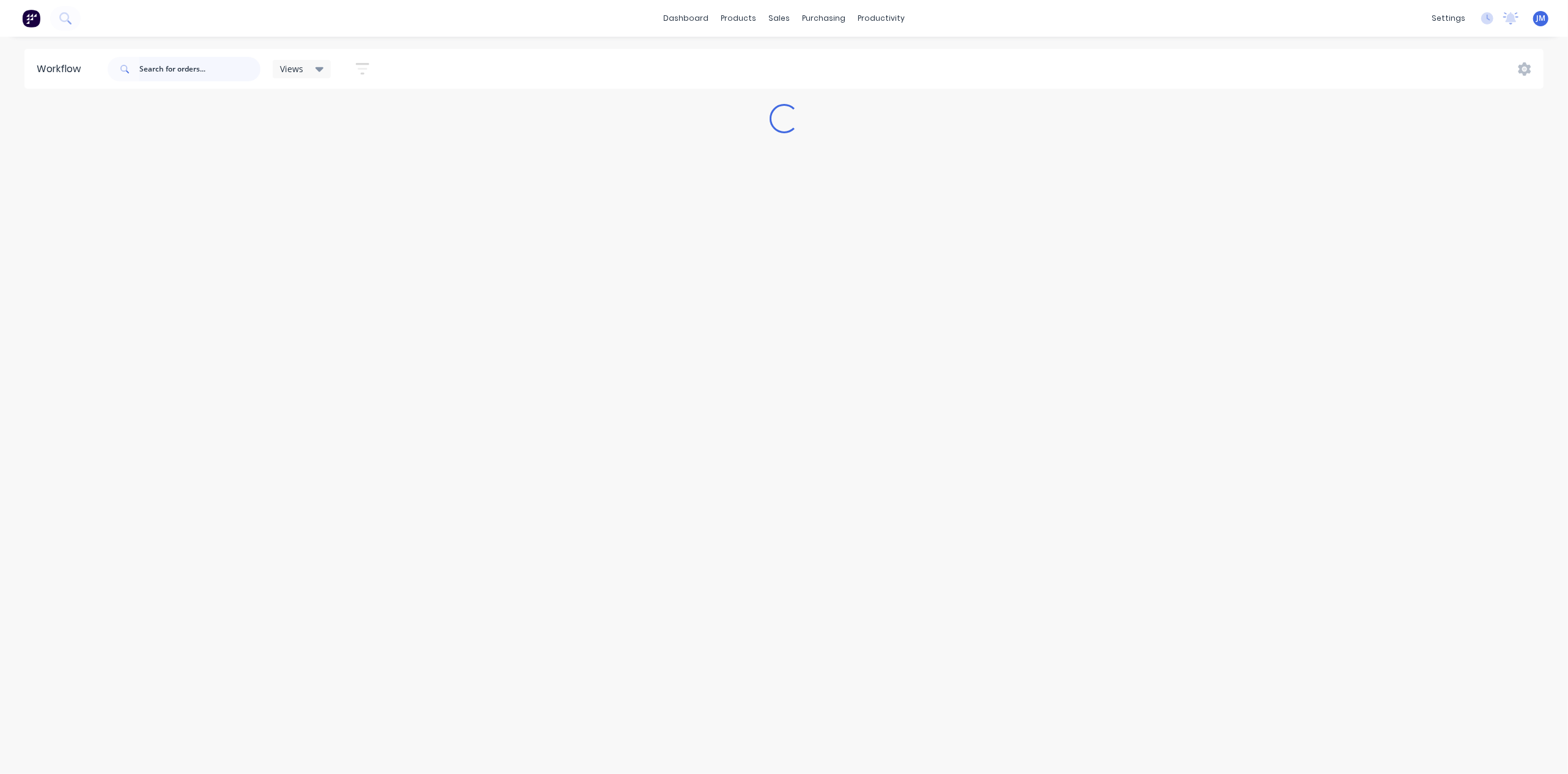
click at [182, 69] on input "text" at bounding box center [200, 69] width 121 height 24
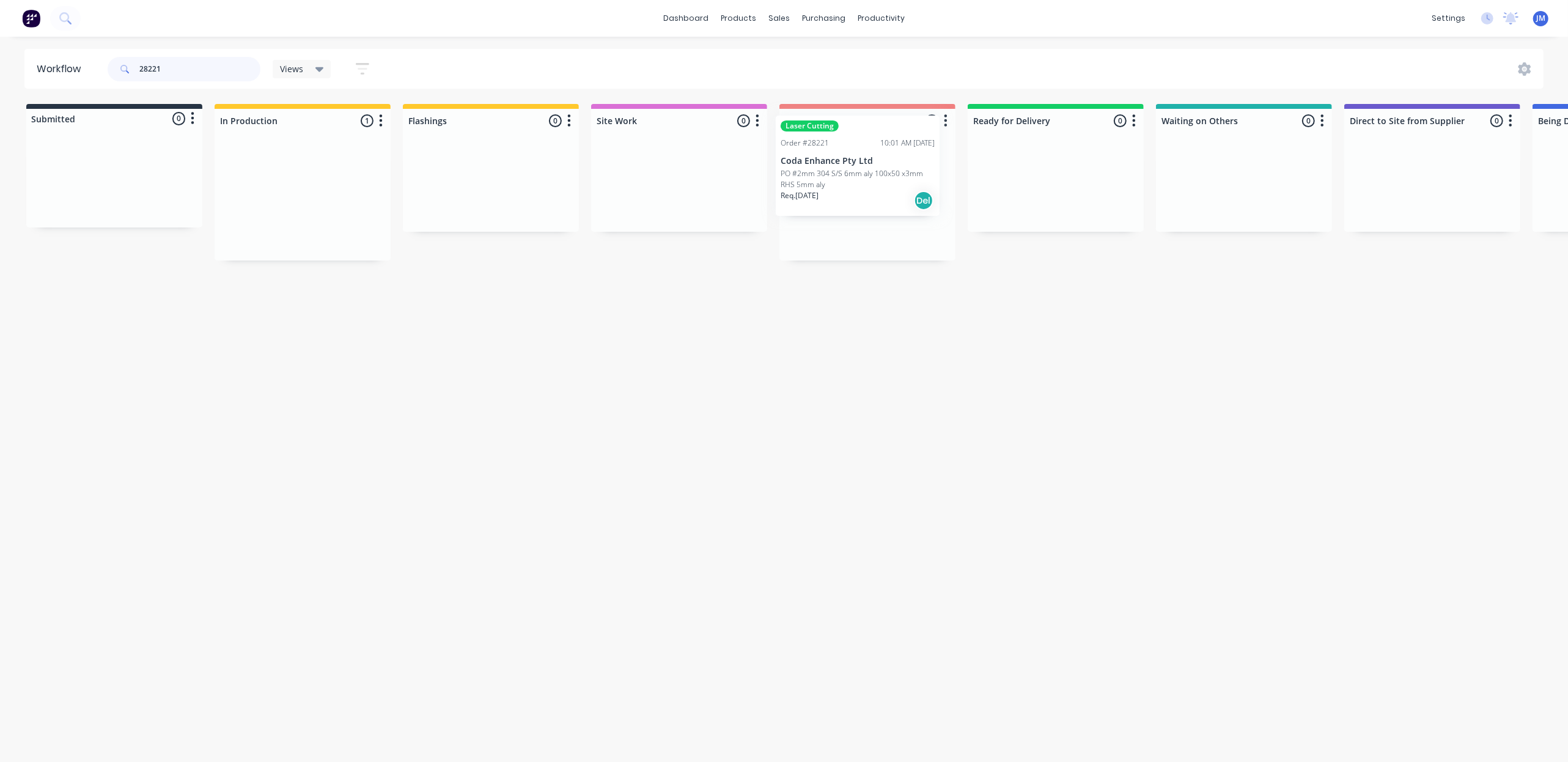
drag, startPoint x: 299, startPoint y: 204, endPoint x: 859, endPoint y: 170, distance: 561.0
click at [859, 170] on div "Submitted 0 Status colour #273444 hex #273444 Save Cancel Summaries Total order…" at bounding box center [1099, 182] width 2216 height 157
drag, startPoint x: 102, startPoint y: 166, endPoint x: 873, endPoint y: 147, distance: 771.2
click at [881, 150] on div "Submitted 1 Status colour #273444 hex #273444 Save Cancel Summaries Total order…" at bounding box center [1099, 176] width 2216 height 145
drag, startPoint x: 81, startPoint y: 204, endPoint x: 832, endPoint y: 193, distance: 751.1
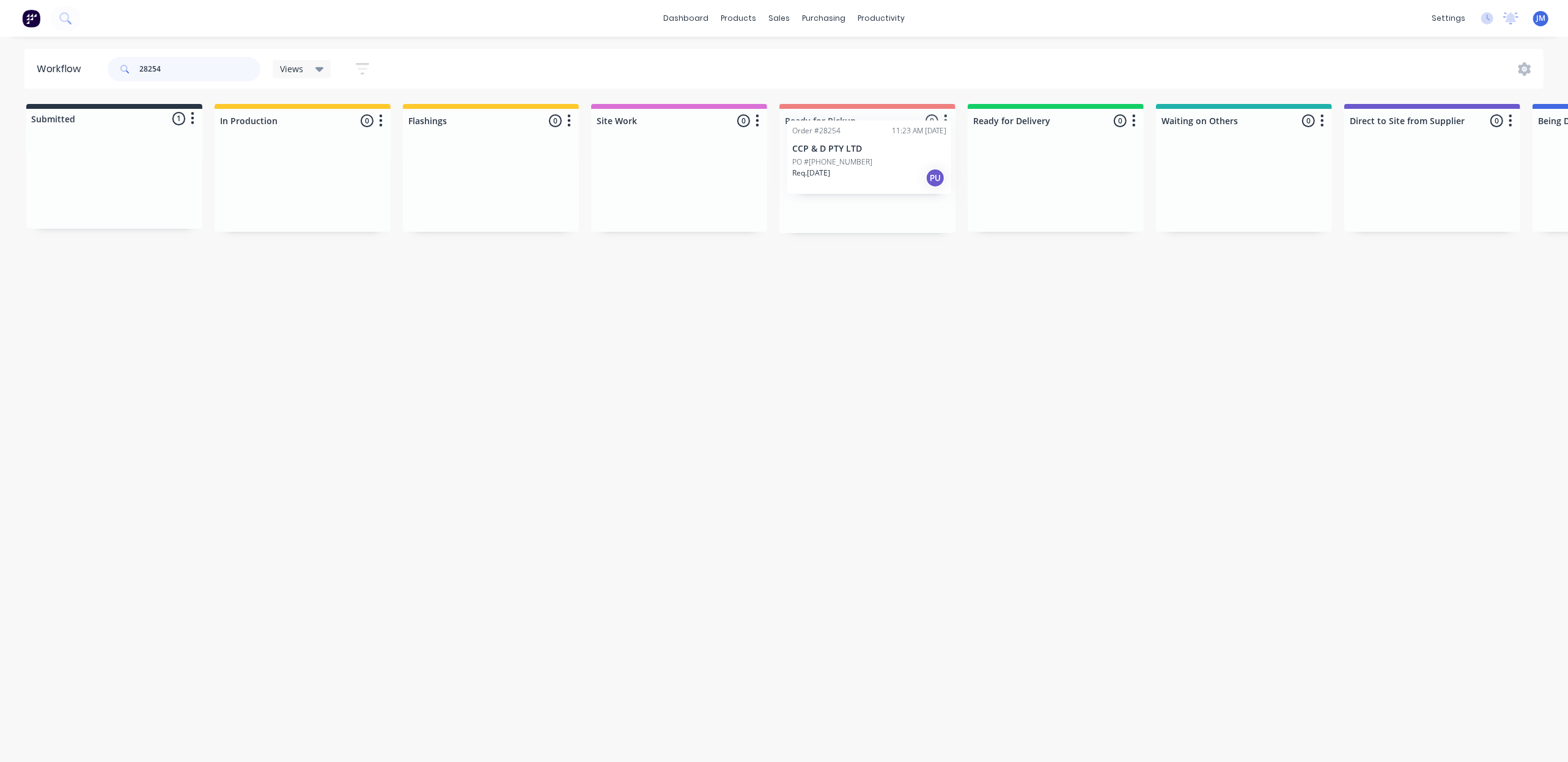
click at [836, 192] on div "Submitted 1 Status colour #273444 hex #273444 Save Cancel Summaries Total order…" at bounding box center [1099, 168] width 2216 height 129
type input "2"
click at [905, 302] on div "Mark as Picked Up" at bounding box center [916, 308] width 123 height 25
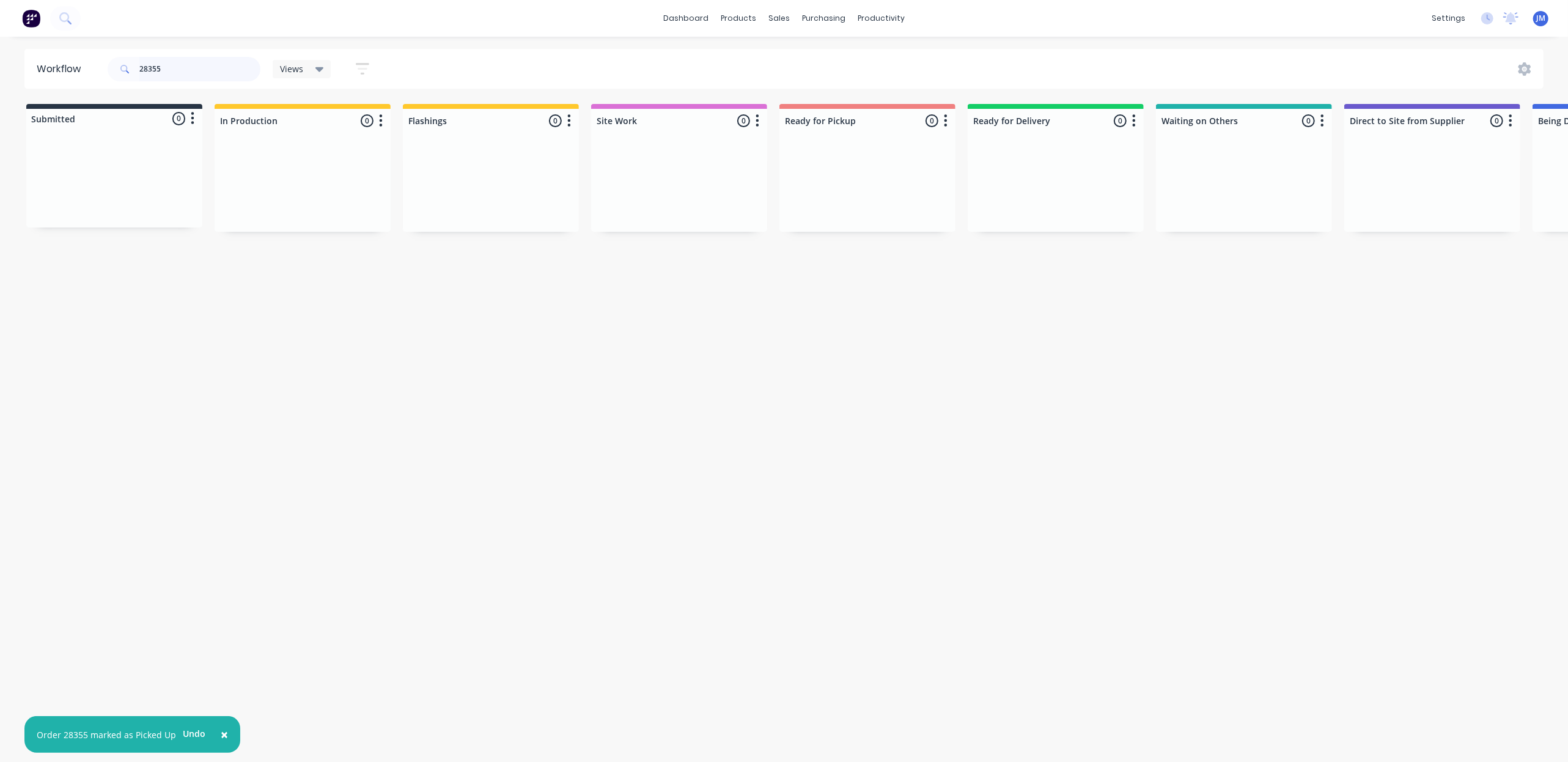
click at [187, 69] on input "28355" at bounding box center [200, 69] width 121 height 24
type input "2"
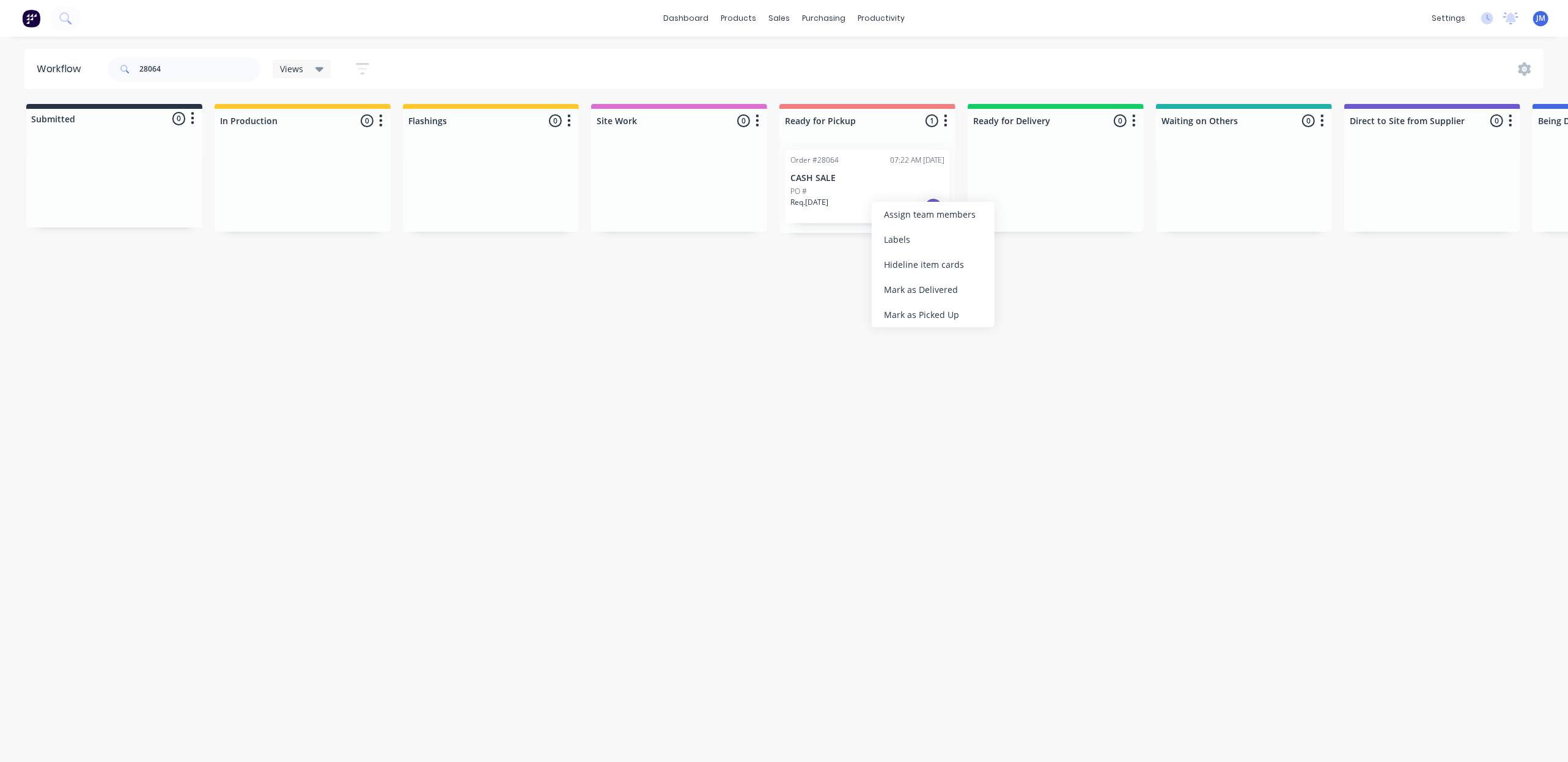
click at [922, 311] on div "Mark as Picked Up" at bounding box center [934, 314] width 123 height 25
click at [192, 67] on input "28064" at bounding box center [200, 69] width 121 height 24
click at [894, 298] on div "Mark as Picked Up" at bounding box center [899, 301] width 123 height 25
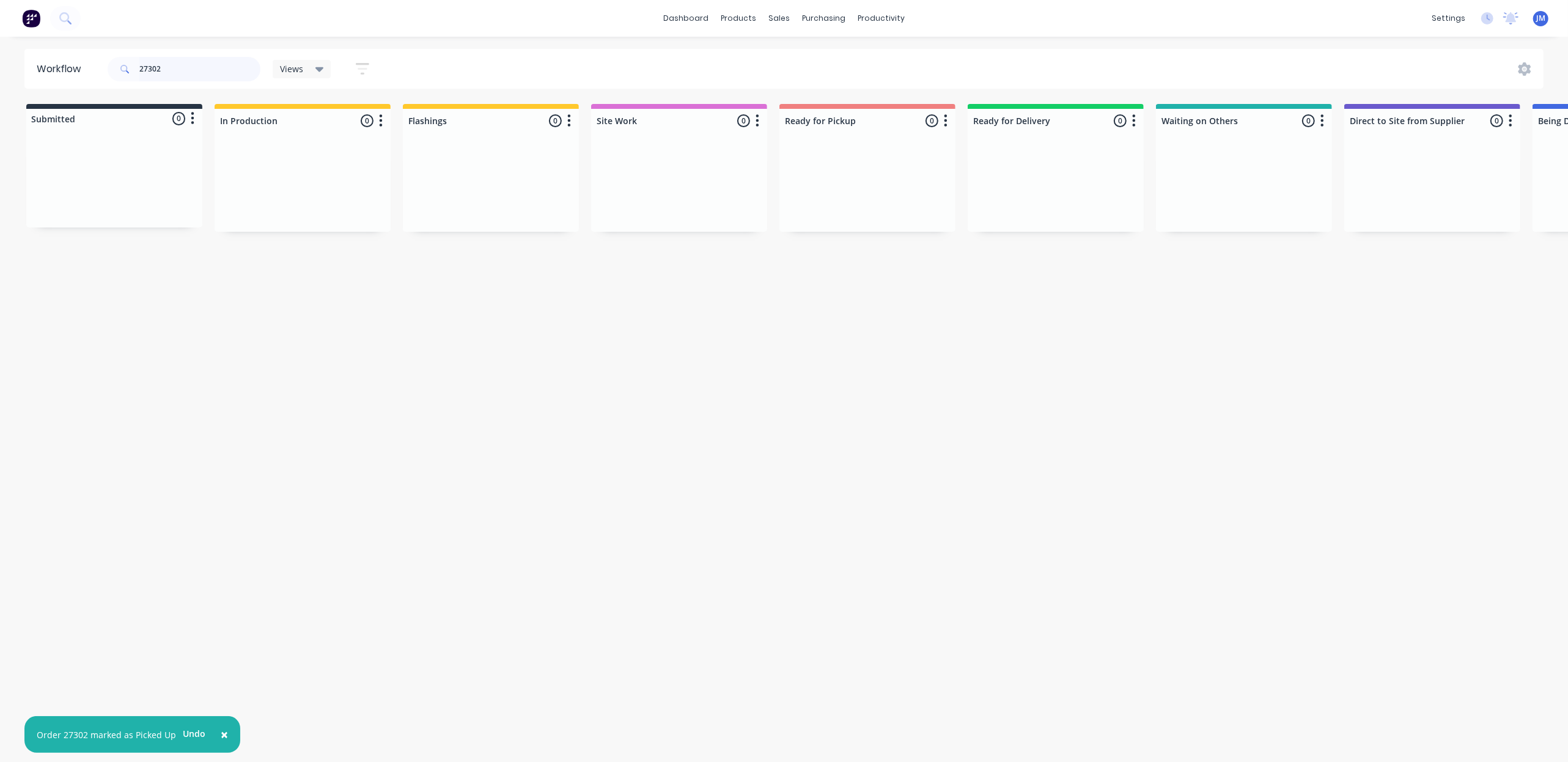
click at [183, 61] on input "27302" at bounding box center [200, 69] width 121 height 24
type input "2"
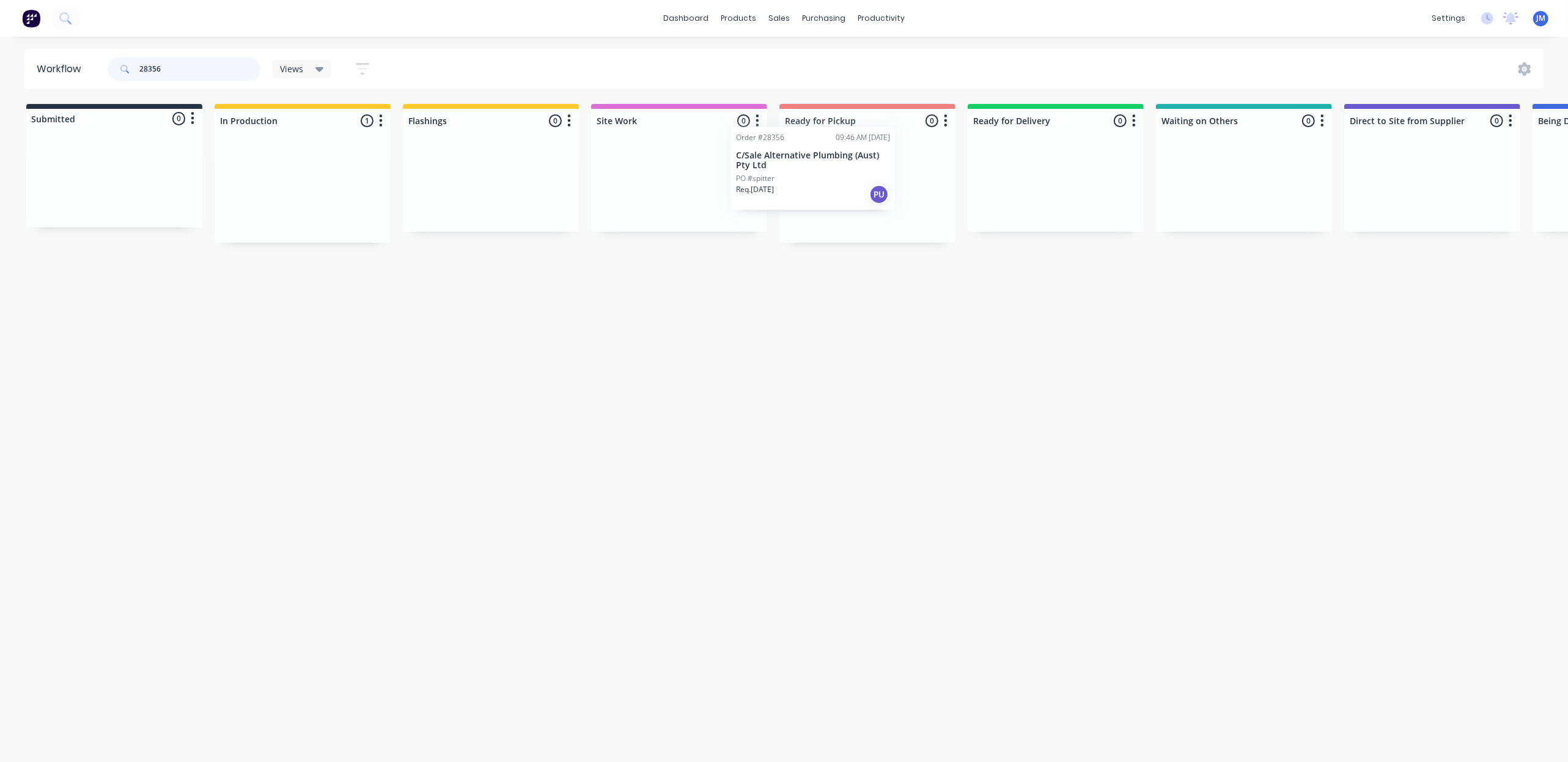
drag, startPoint x: 296, startPoint y: 172, endPoint x: 836, endPoint y: 145, distance: 540.7
click at [827, 150] on div "Submitted 0 Status colour #273444 hex #273444 Save Cancel Summaries Total order…" at bounding box center [1099, 173] width 2216 height 139
type input "2"
click at [889, 302] on div "Mark as Picked Up" at bounding box center [904, 303] width 123 height 25
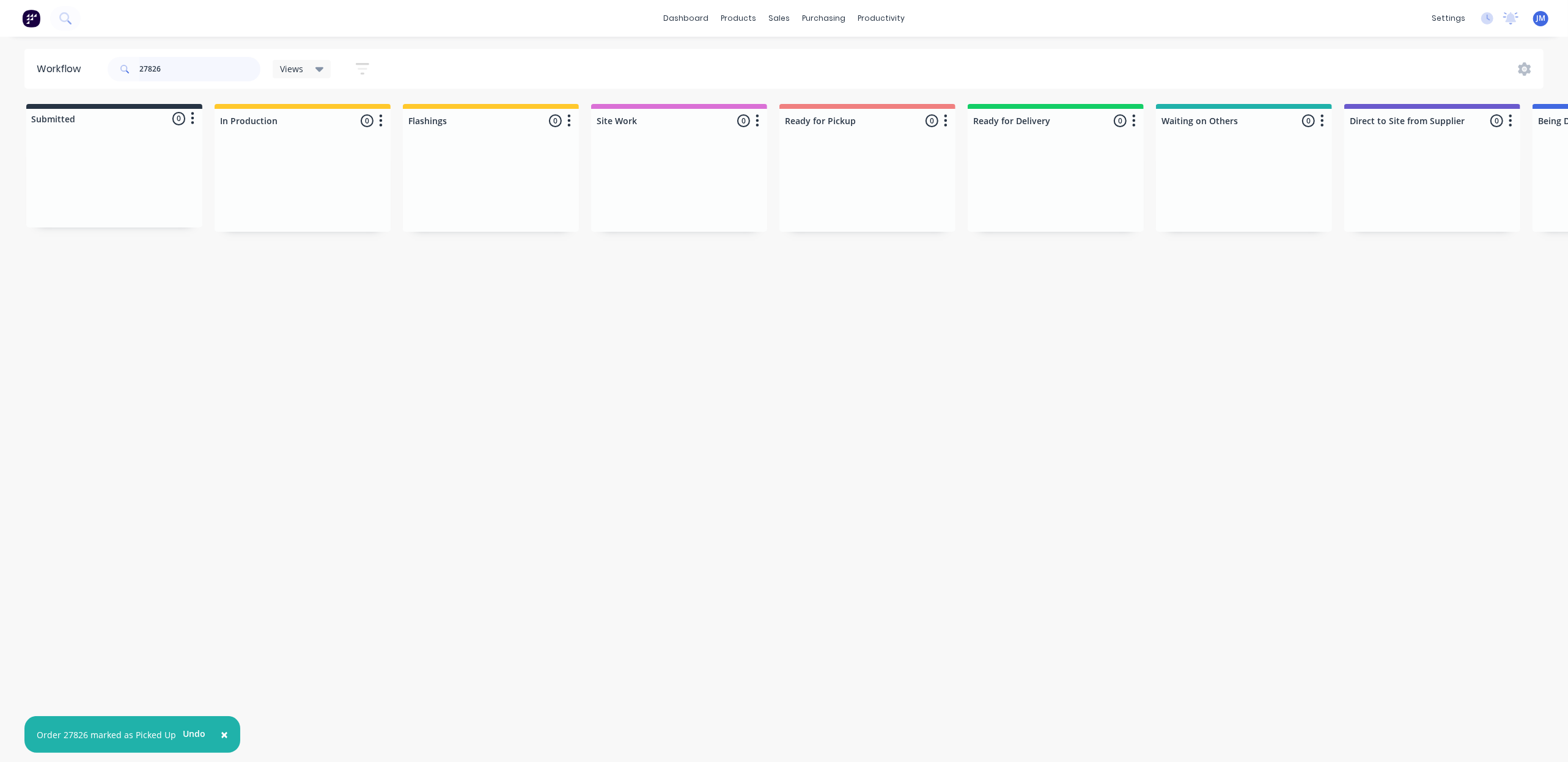
click at [174, 64] on input "27826" at bounding box center [200, 69] width 121 height 24
type input "2"
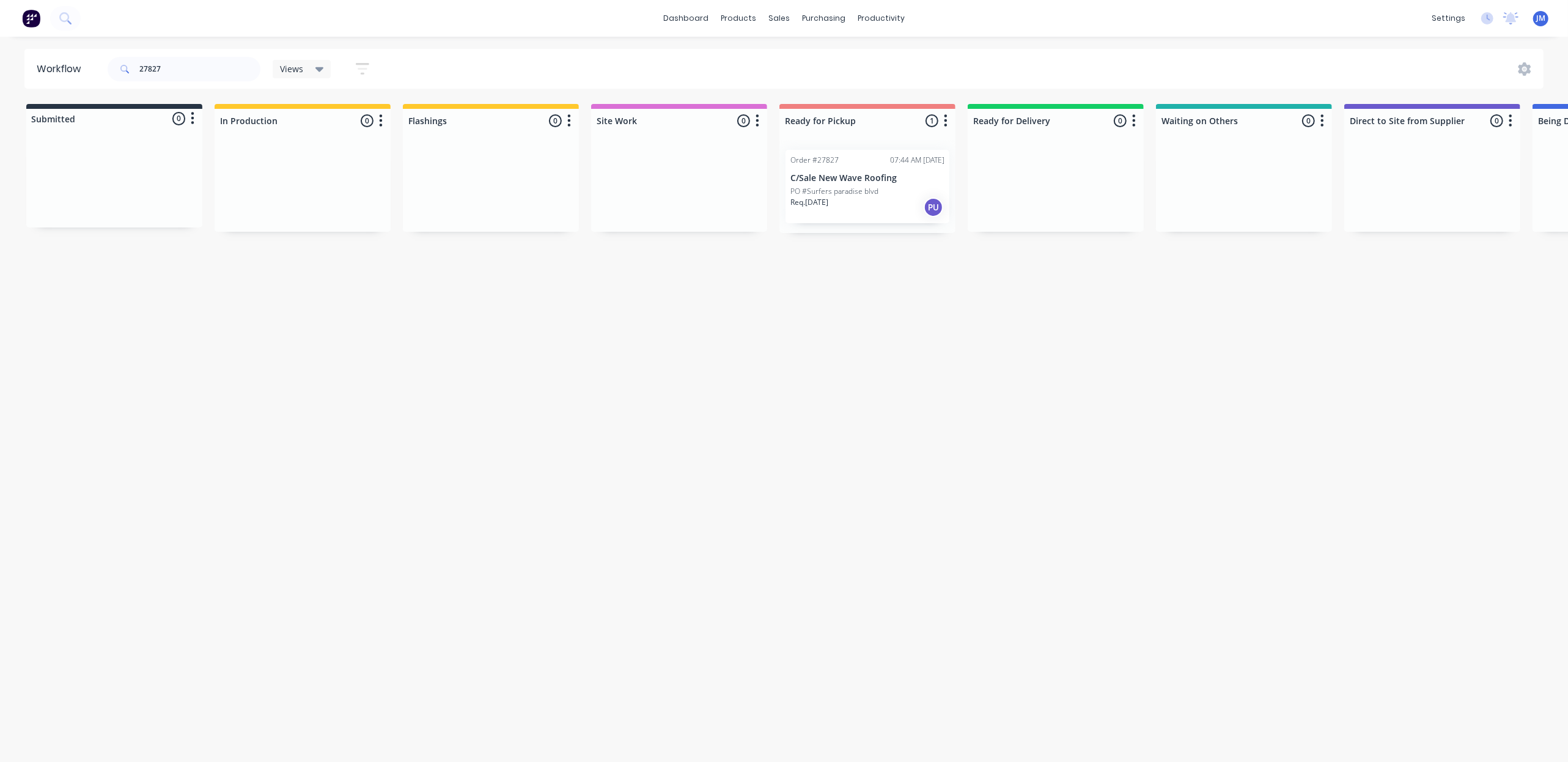
drag, startPoint x: 876, startPoint y: 201, endPoint x: 883, endPoint y: 195, distance: 9.2
click at [921, 322] on div "Mark as Picked Up" at bounding box center [947, 313] width 123 height 25
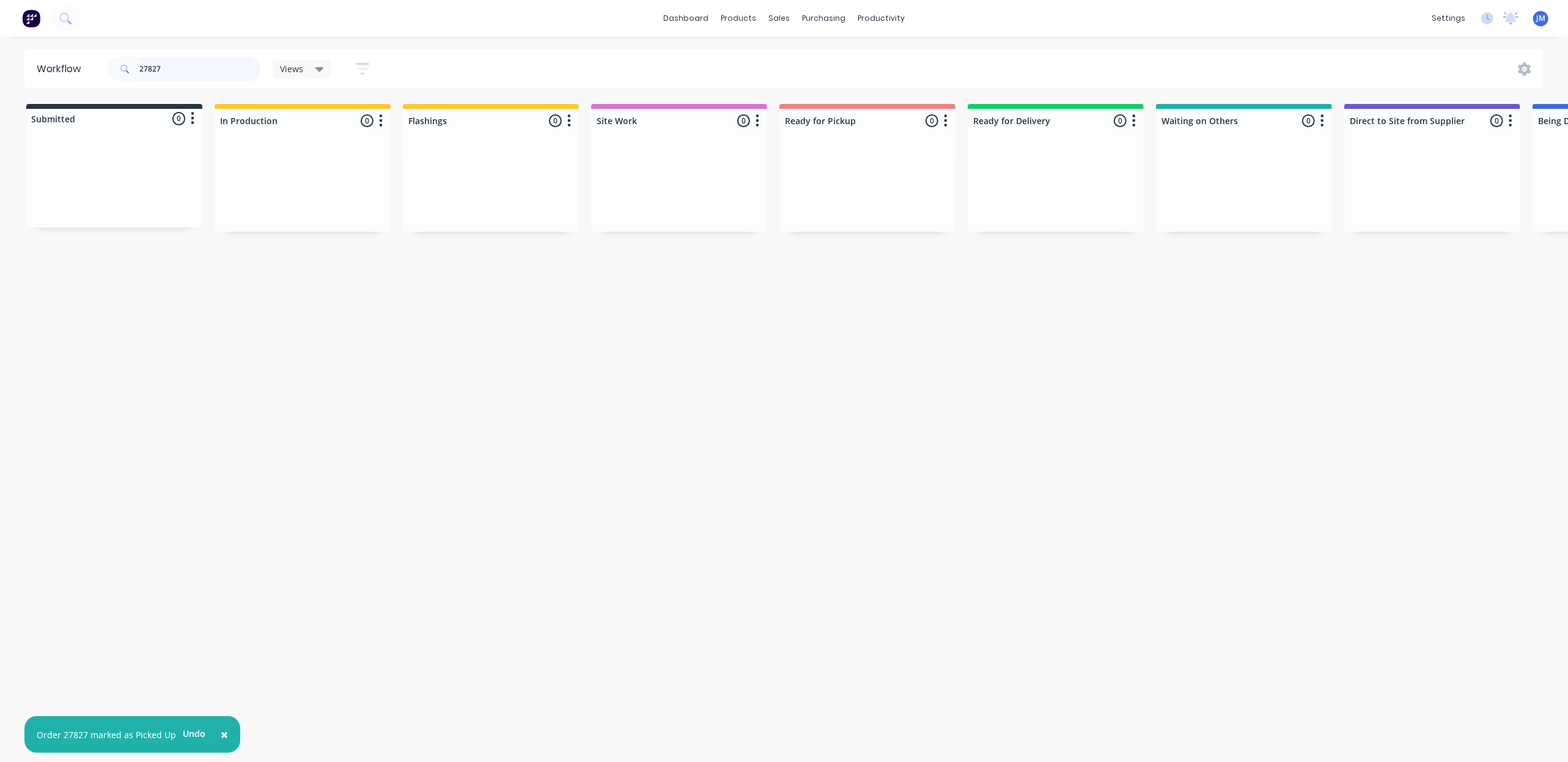
drag, startPoint x: 185, startPoint y: 69, endPoint x: 198, endPoint y: 65, distance: 13.6
click at [185, 69] on input "27827" at bounding box center [200, 69] width 121 height 24
type input "2"
